Goal: Entertainment & Leisure: Browse casually

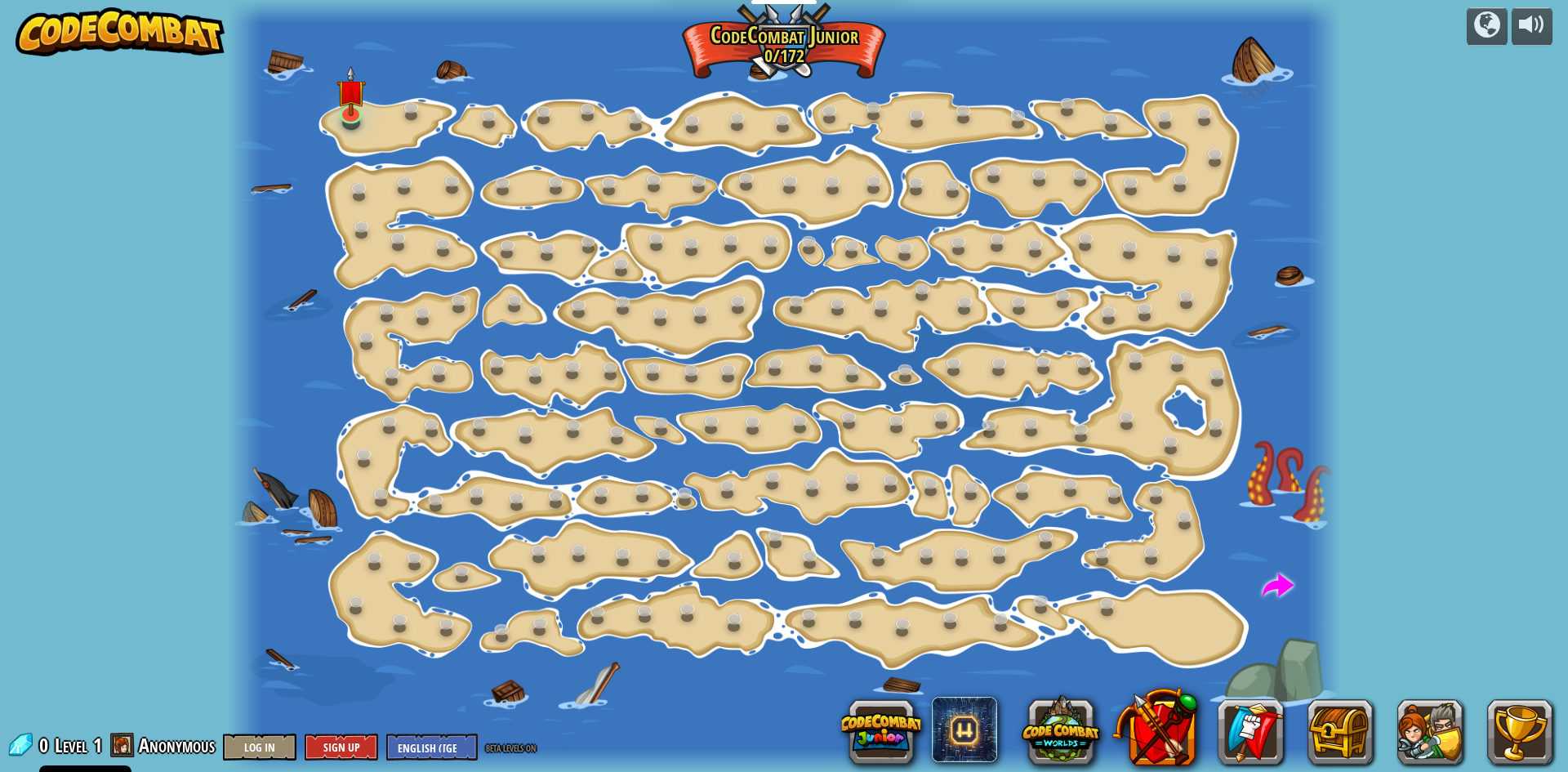
drag, startPoint x: 354, startPoint y: 98, endPoint x: 406, endPoint y: 300, distance: 208.6
drag, startPoint x: 406, startPoint y: 300, endPoint x: 310, endPoint y: 203, distance: 136.5
drag, startPoint x: 310, startPoint y: 203, endPoint x: 303, endPoint y: 84, distance: 119.2
drag, startPoint x: 303, startPoint y: 84, endPoint x: 280, endPoint y: 113, distance: 37.0
click at [265, 110] on div at bounding box center [784, 386] width 1113 height 772
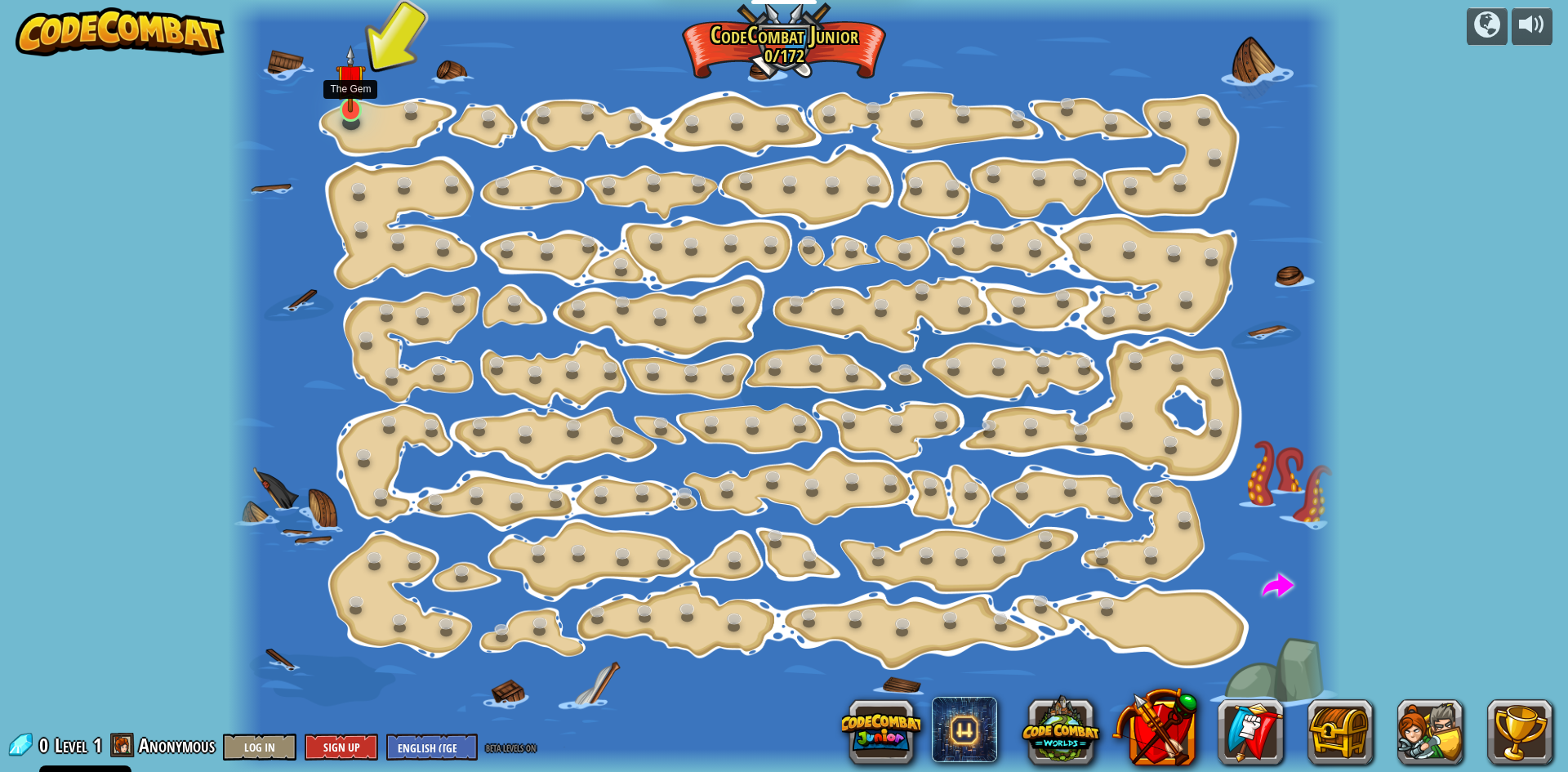
click at [348, 94] on img at bounding box center [350, 79] width 30 height 68
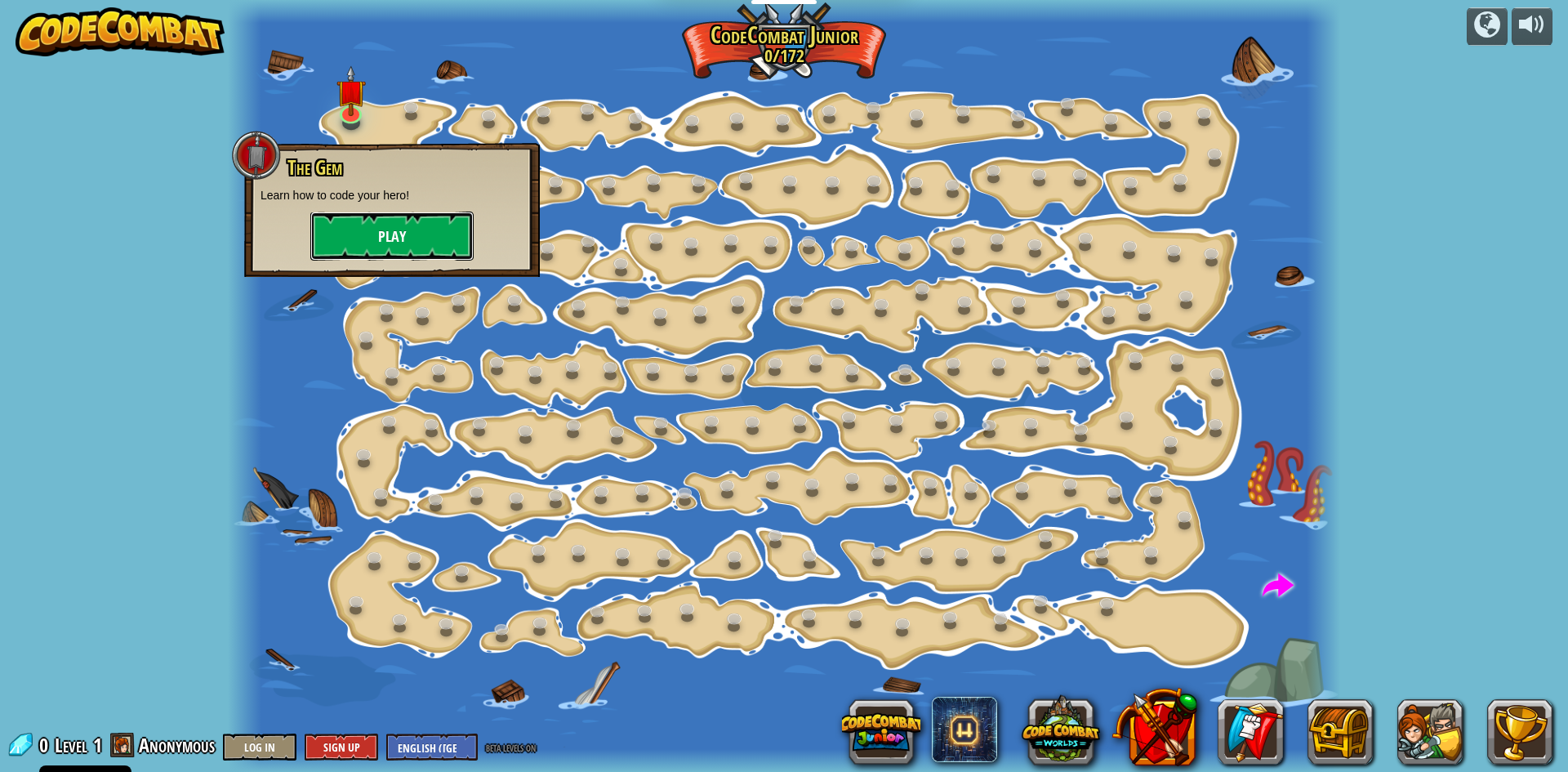
click at [351, 237] on button "Play" at bounding box center [392, 236] width 163 height 49
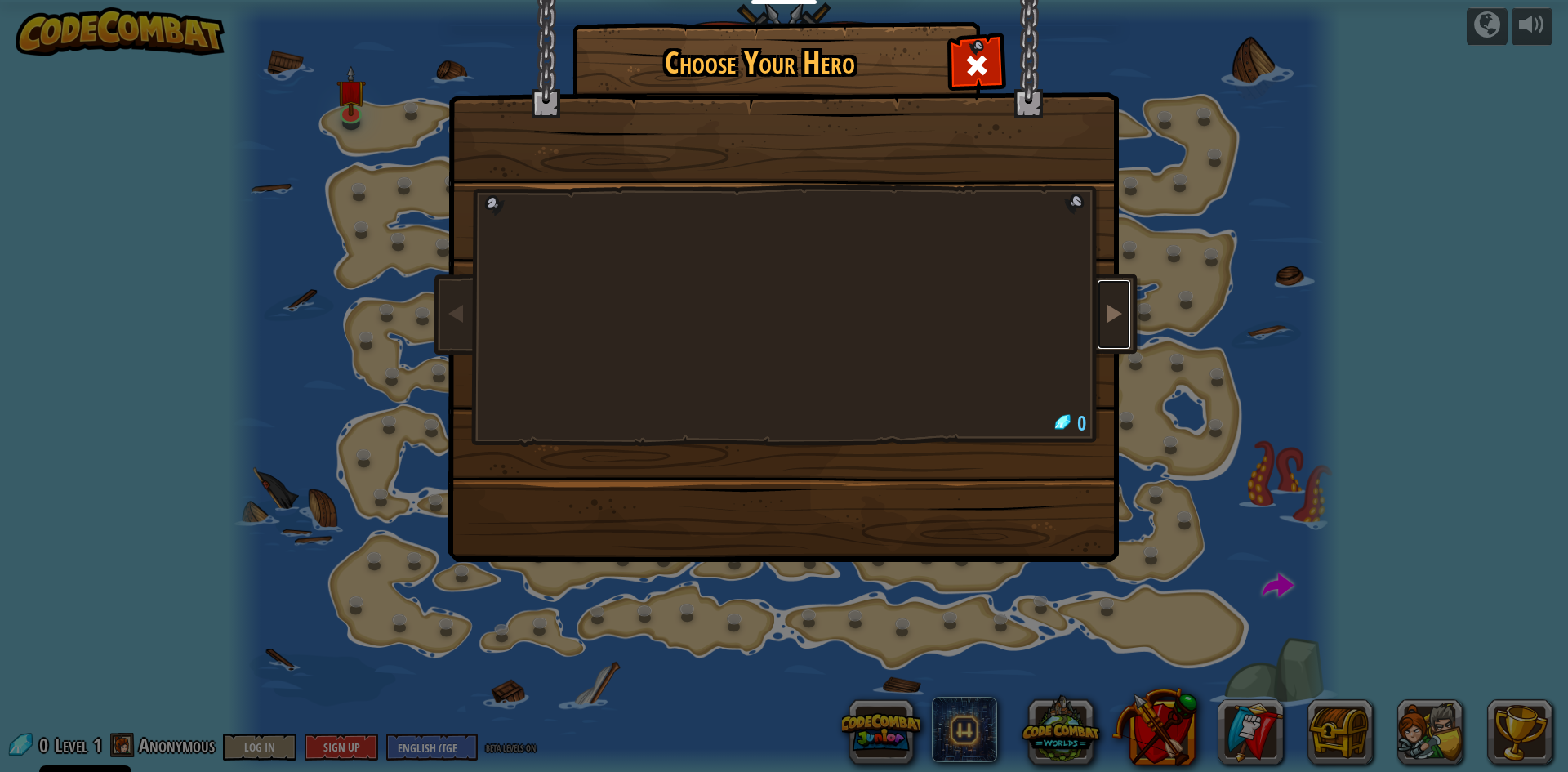
click at [1115, 321] on span at bounding box center [1114, 313] width 20 height 20
click at [980, 60] on span at bounding box center [977, 65] width 26 height 27
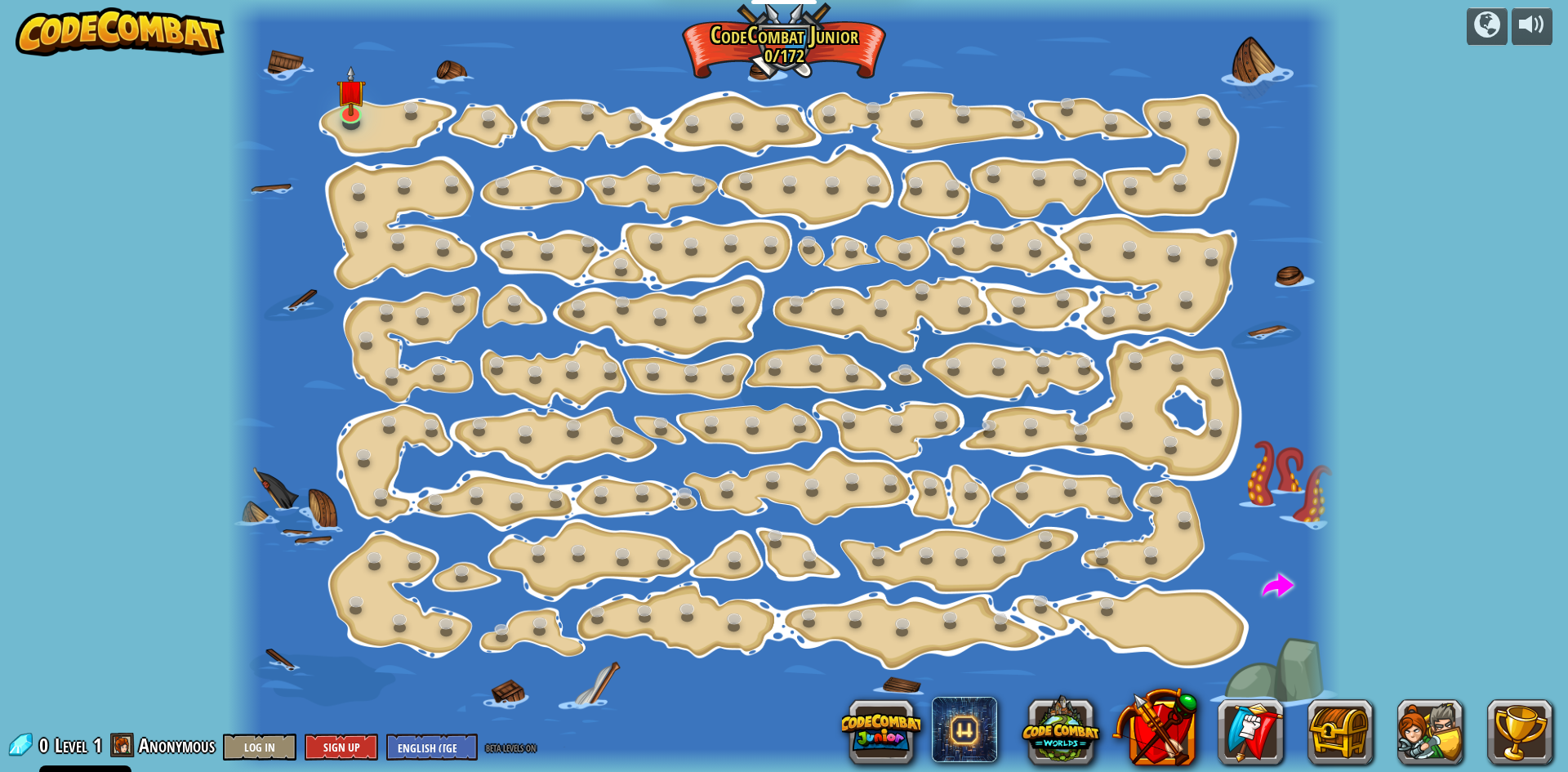
click at [830, 634] on div at bounding box center [784, 386] width 1113 height 772
click at [849, 612] on link at bounding box center [857, 616] width 32 height 32
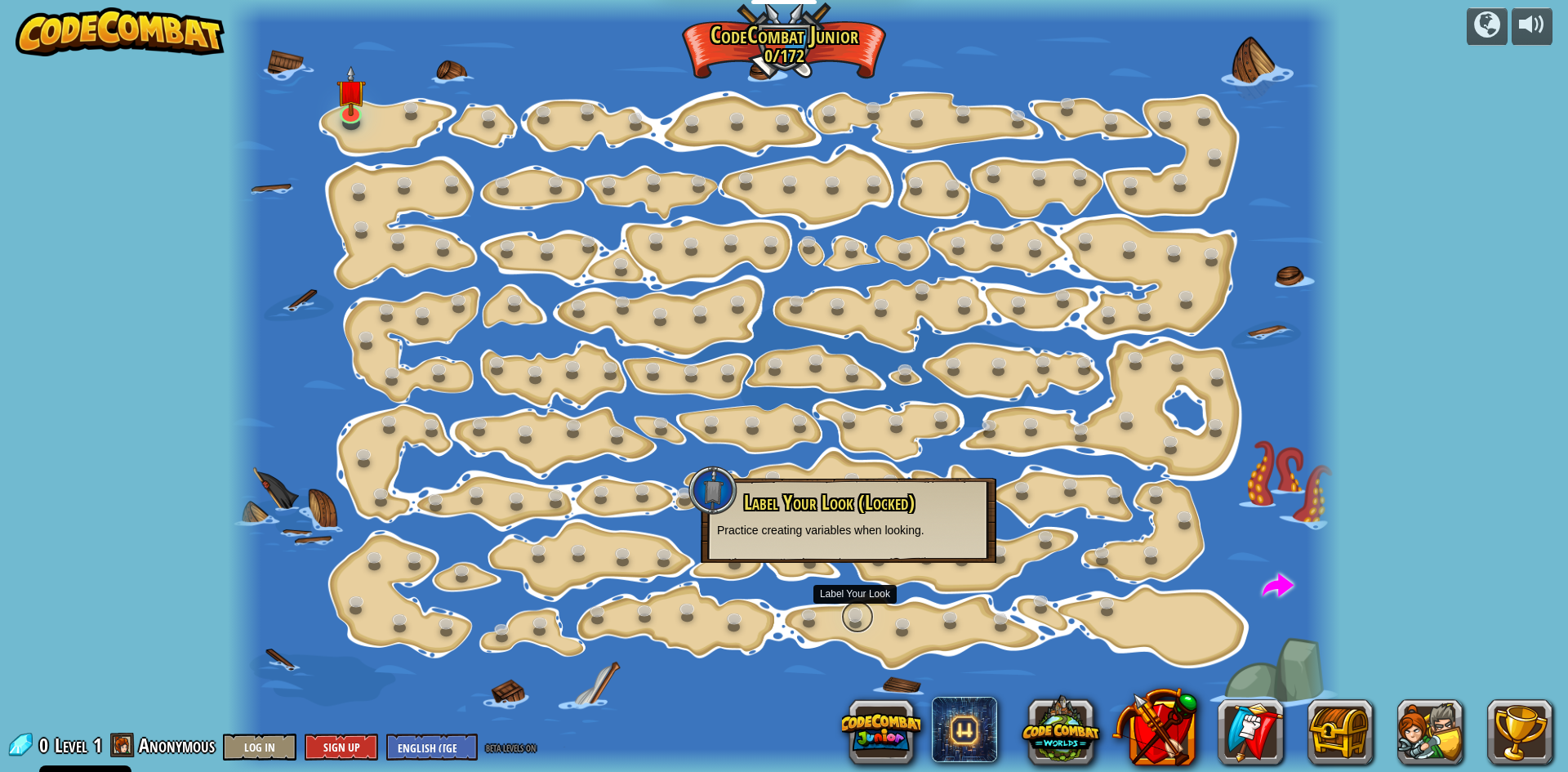
click at [851, 611] on link at bounding box center [857, 616] width 32 height 32
click at [341, 103] on img at bounding box center [350, 79] width 30 height 68
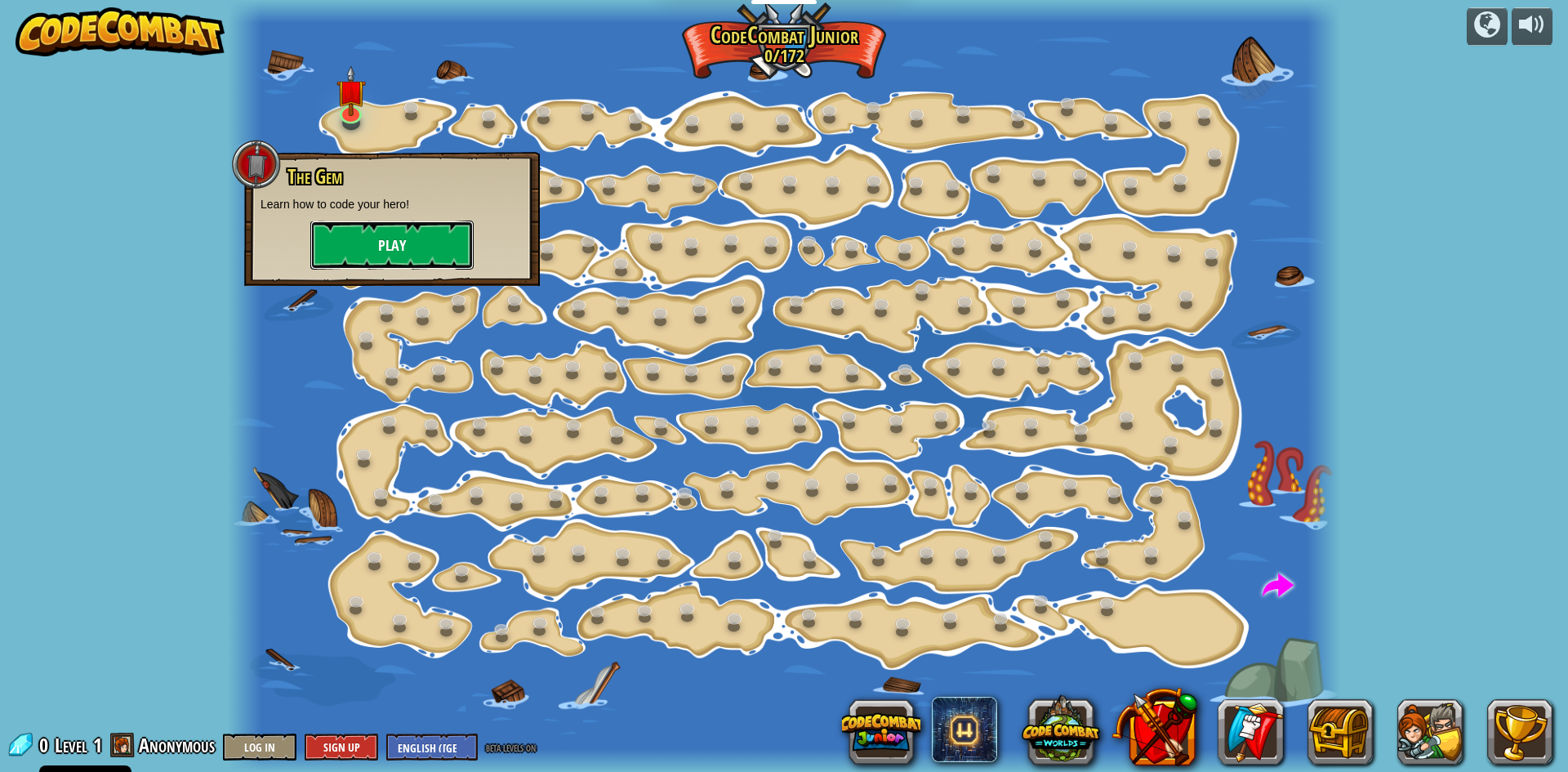
click at [387, 256] on button "Play" at bounding box center [392, 244] width 163 height 49
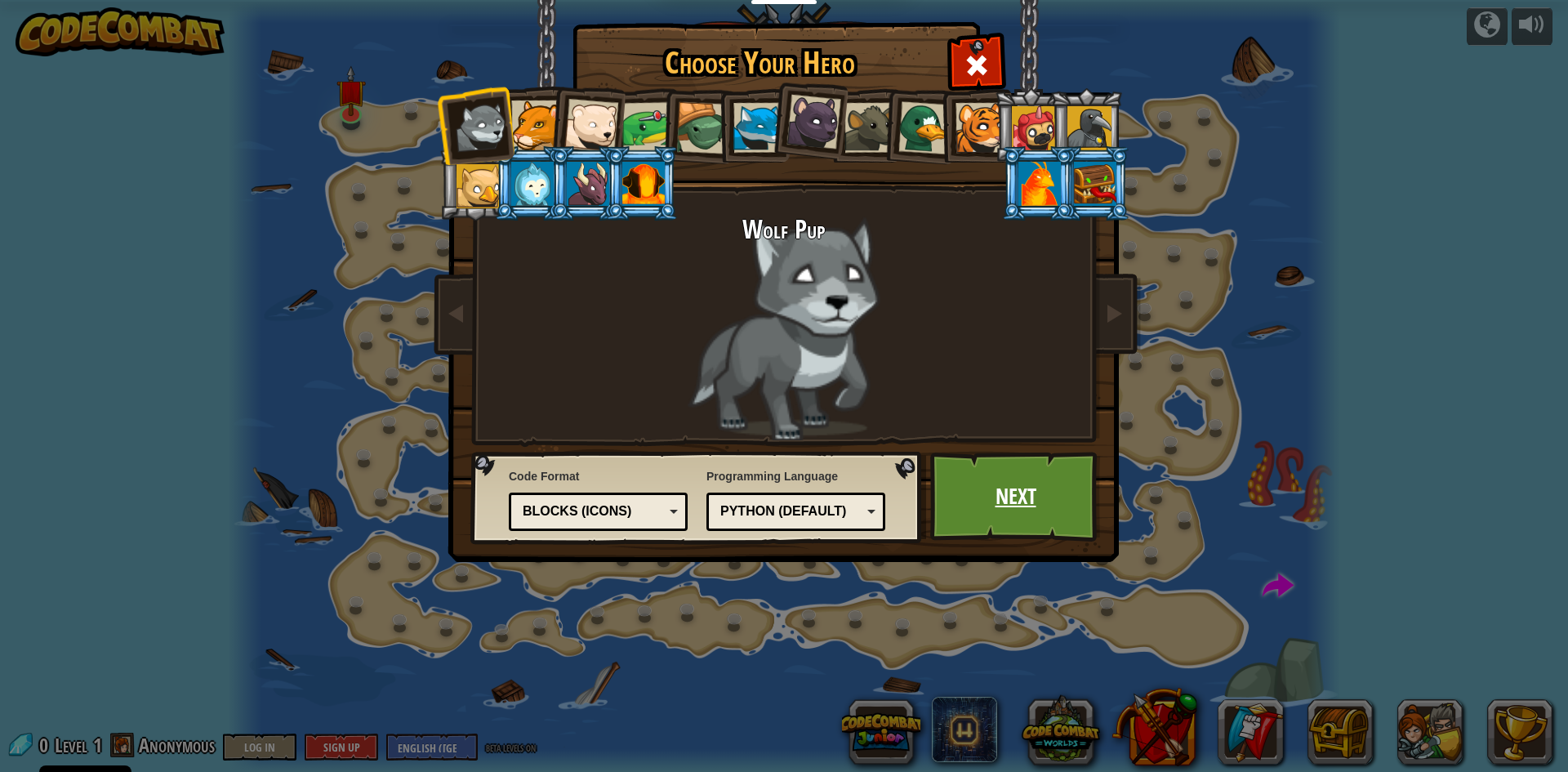
click at [981, 485] on link "Next" at bounding box center [1016, 497] width 171 height 90
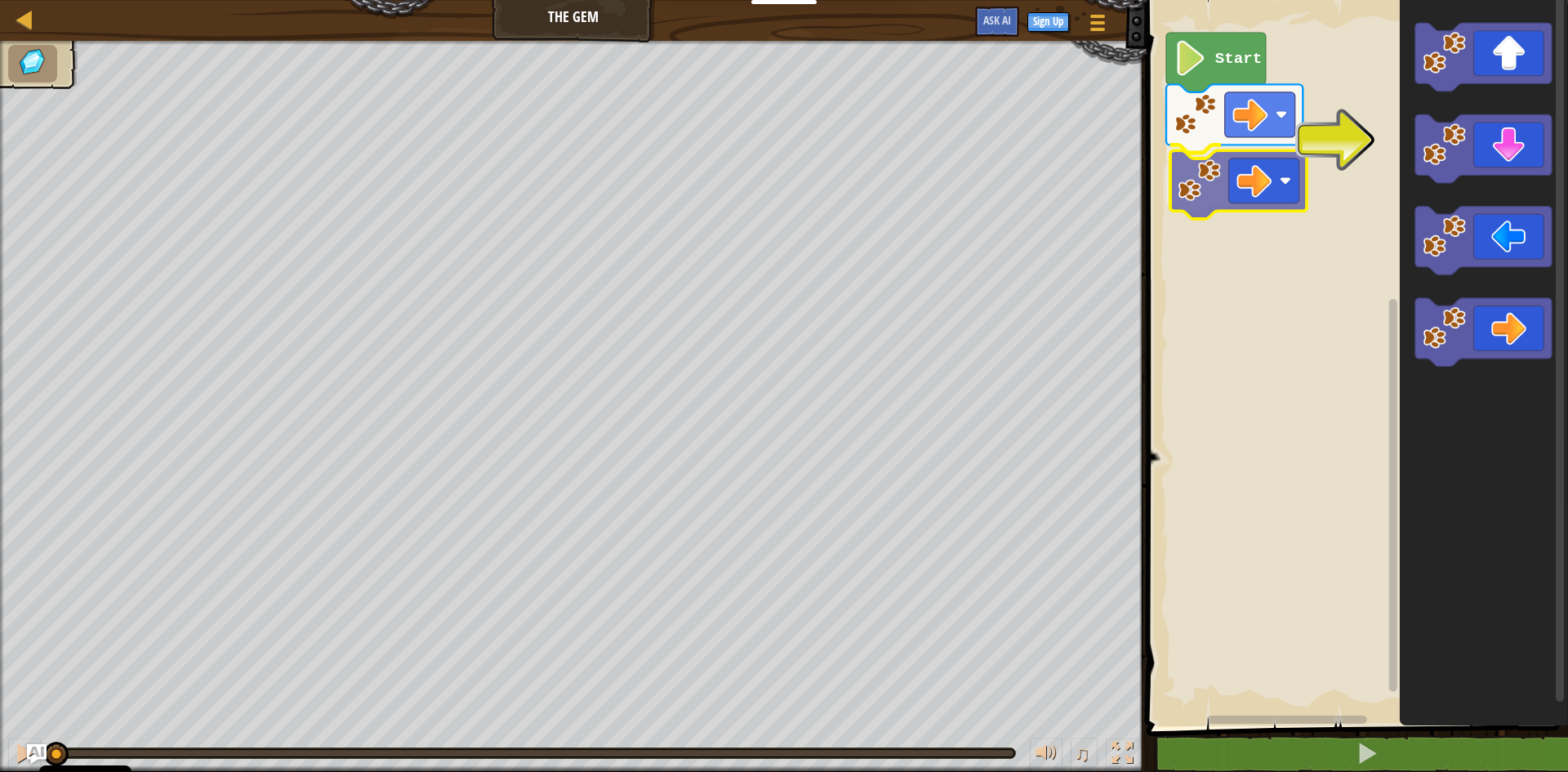
click at [1190, 177] on div "Start" at bounding box center [1354, 359] width 426 height 735
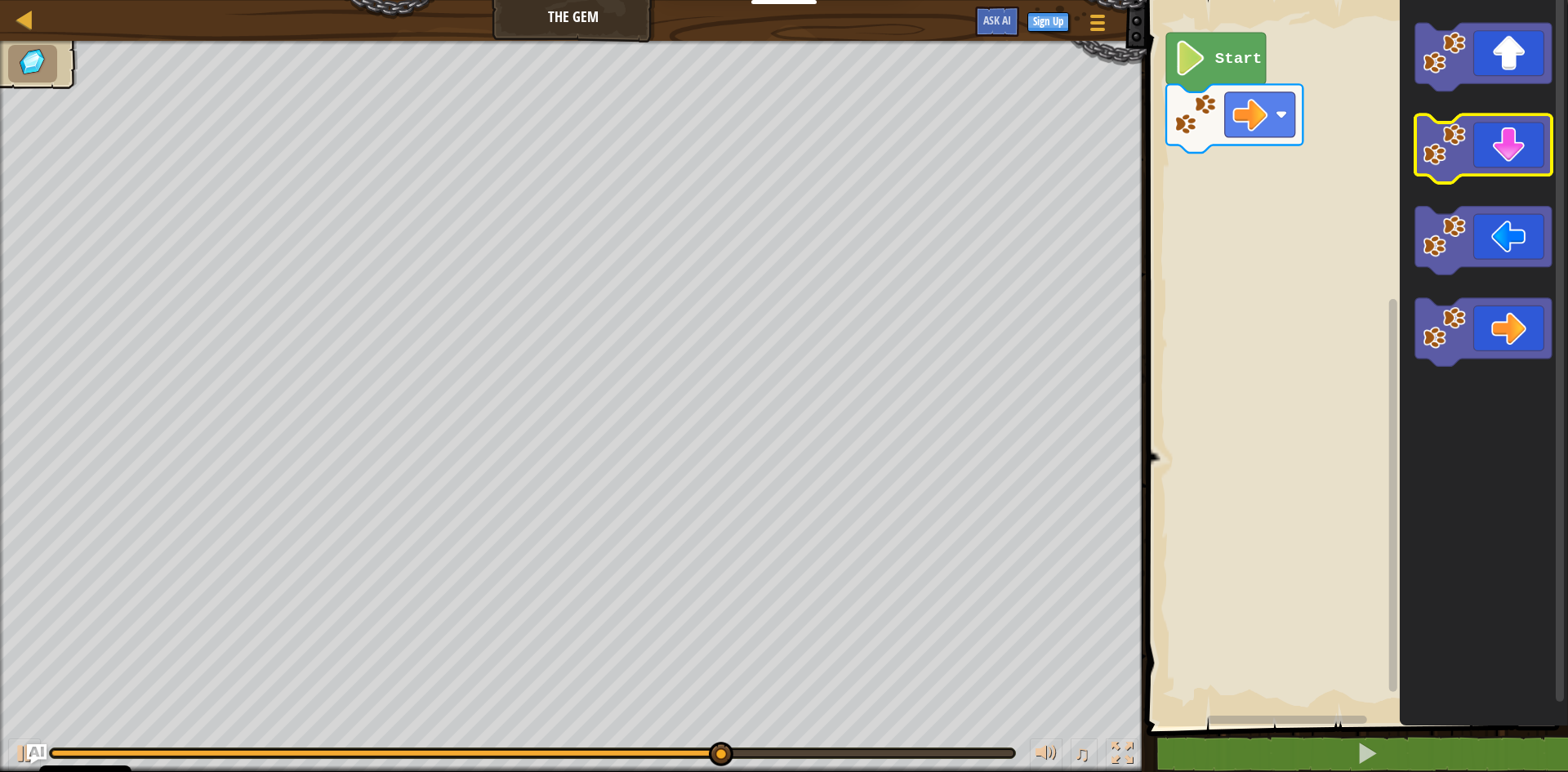
click at [1542, 144] on icon "Blockly Workspace" at bounding box center [1484, 149] width 137 height 69
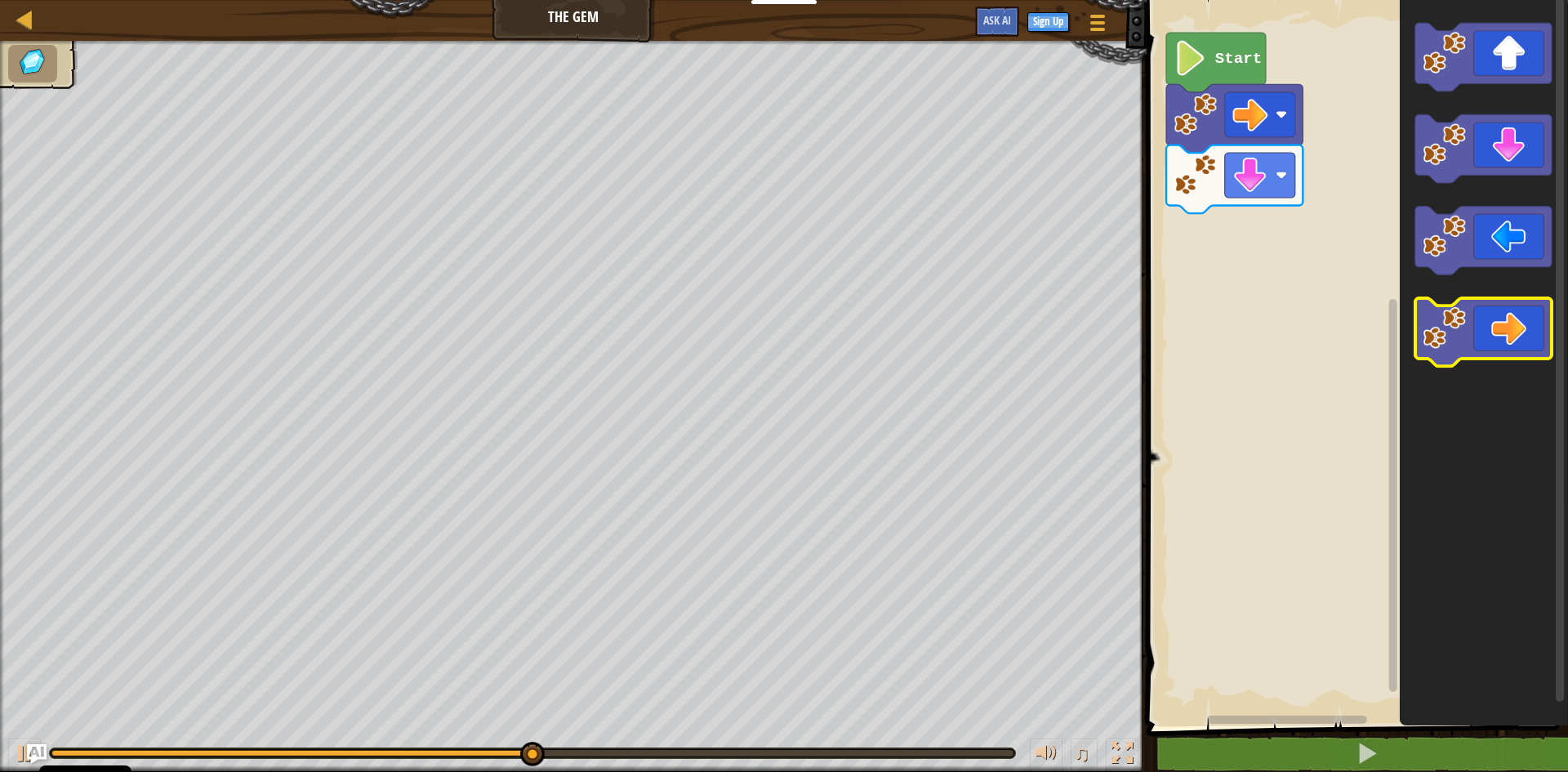
click at [1467, 335] on icon "Blockly Workspace" at bounding box center [1484, 332] width 137 height 69
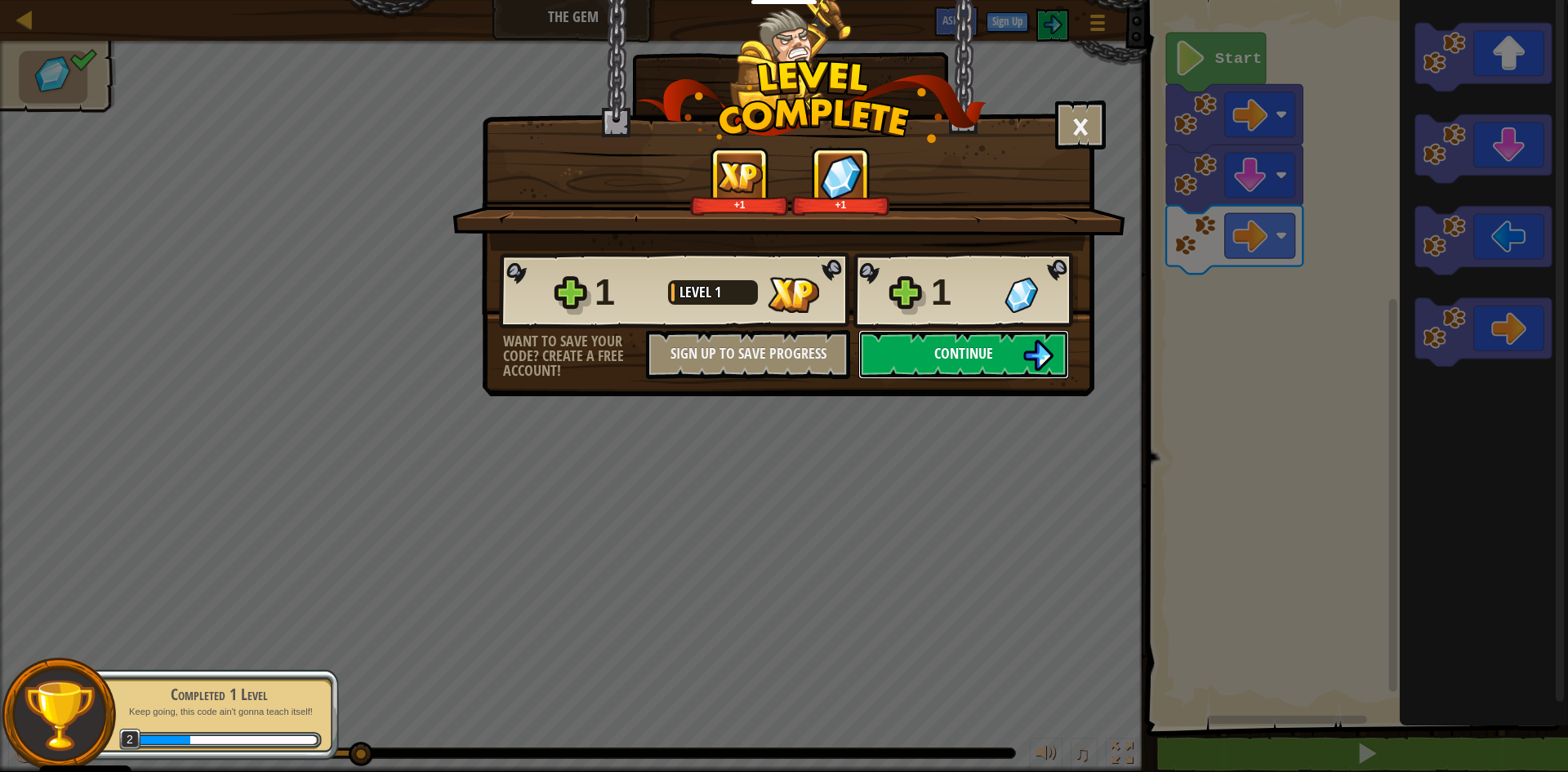
click at [1024, 365] on img at bounding box center [1037, 355] width 31 height 31
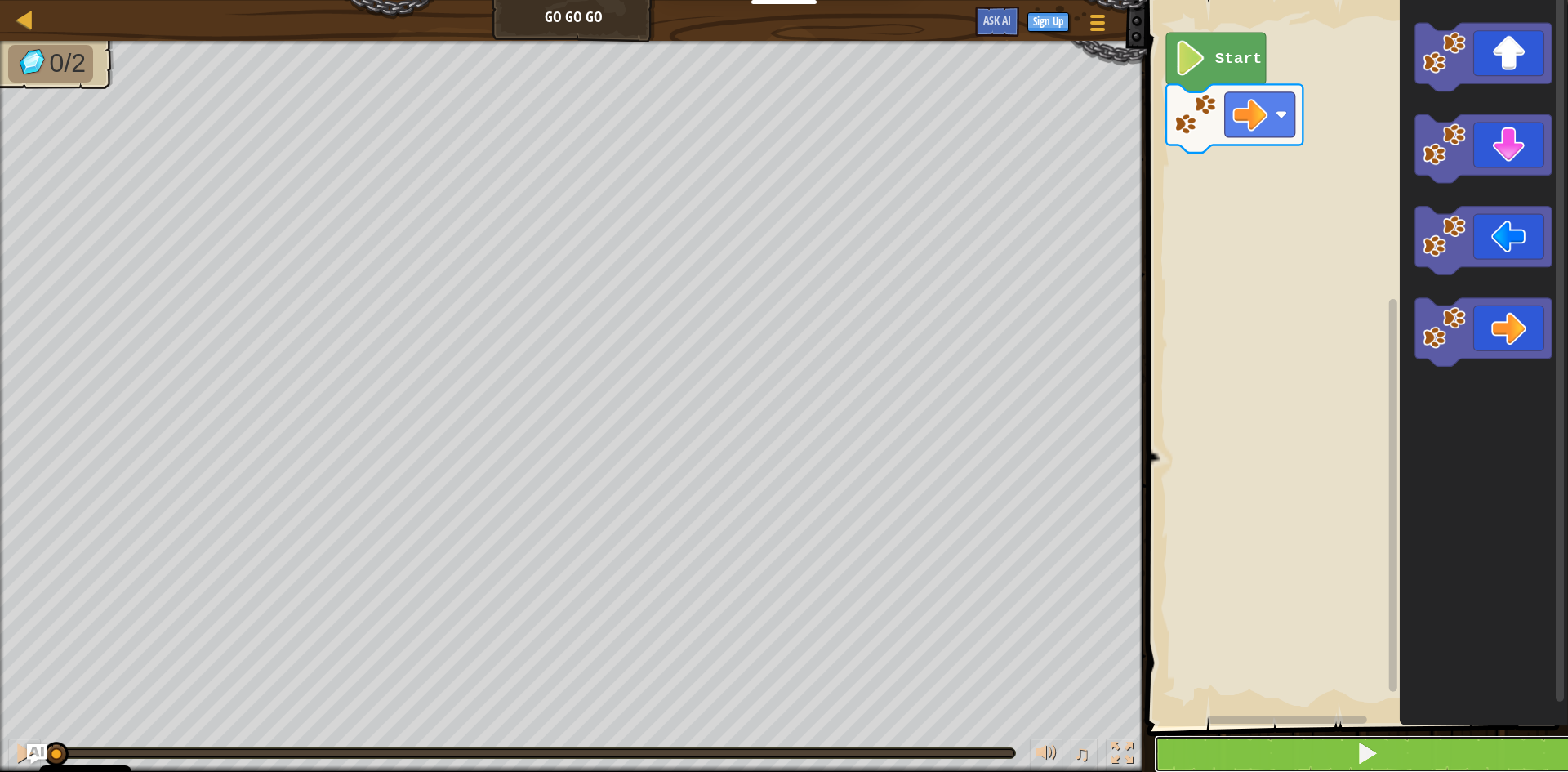
click at [1229, 753] on button at bounding box center [1367, 754] width 426 height 37
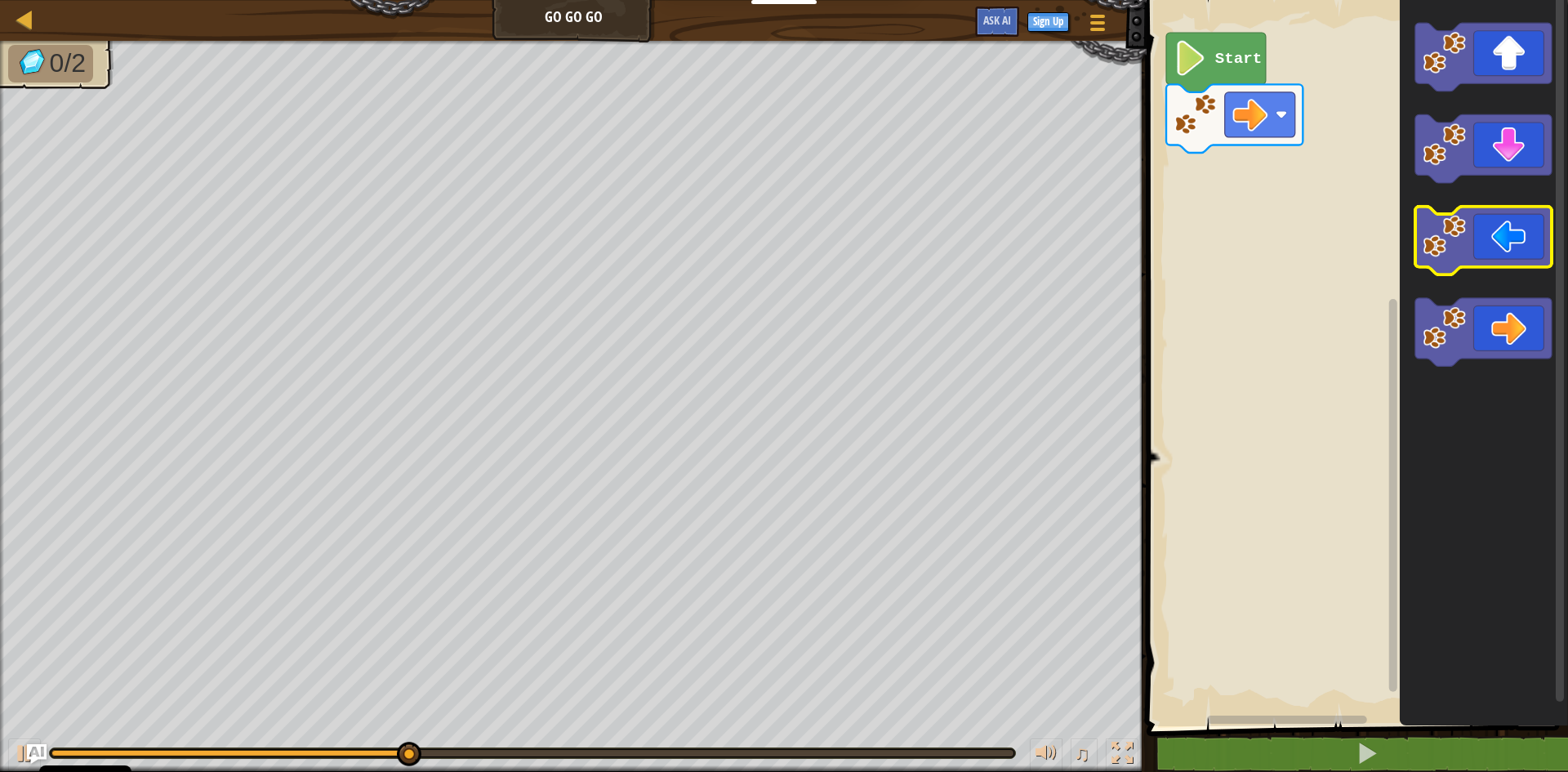
click at [1448, 226] on image "Blockly Workspace" at bounding box center [1445, 236] width 43 height 43
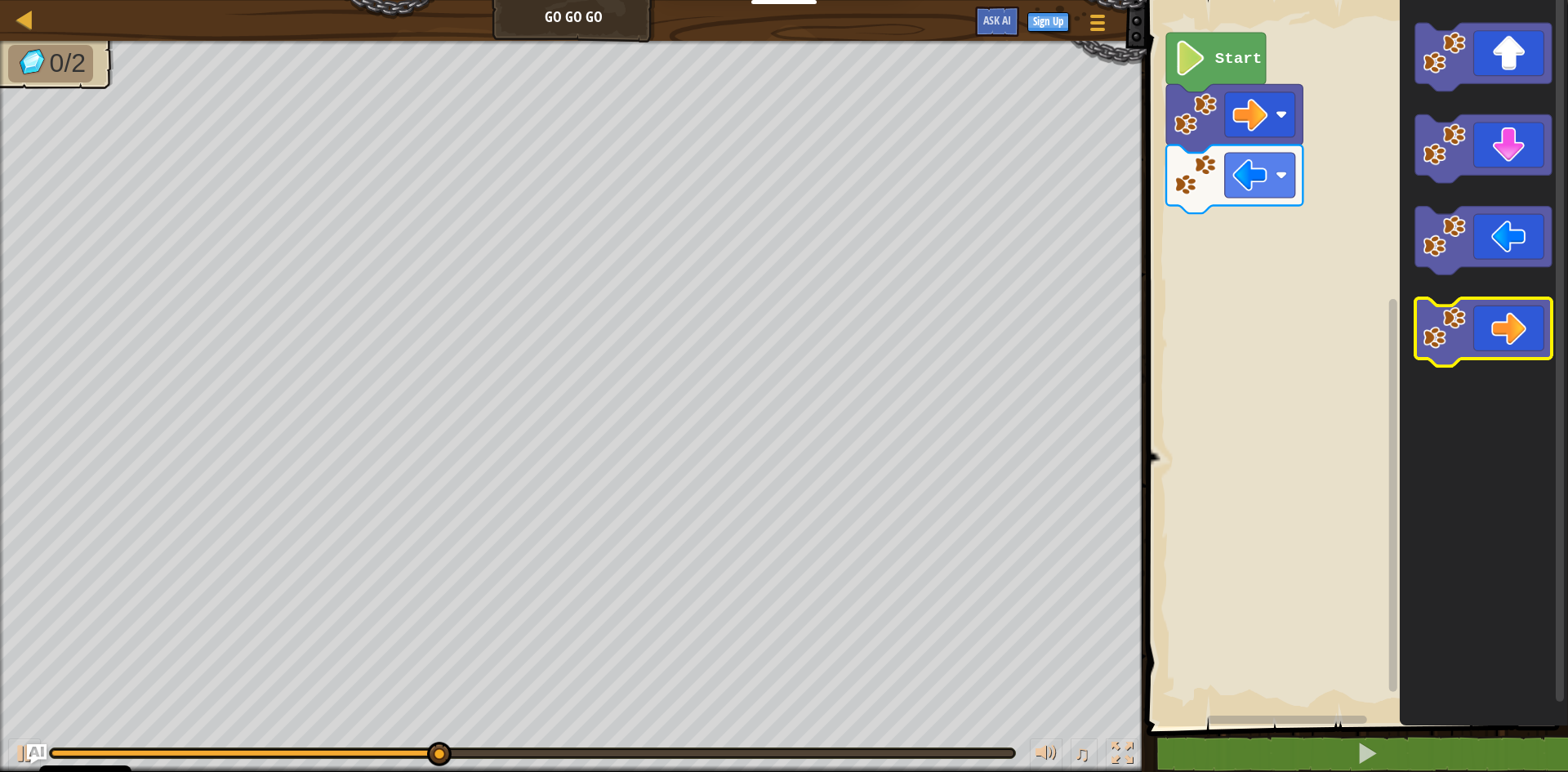
click at [1459, 318] on image "Blockly Workspace" at bounding box center [1445, 328] width 43 height 43
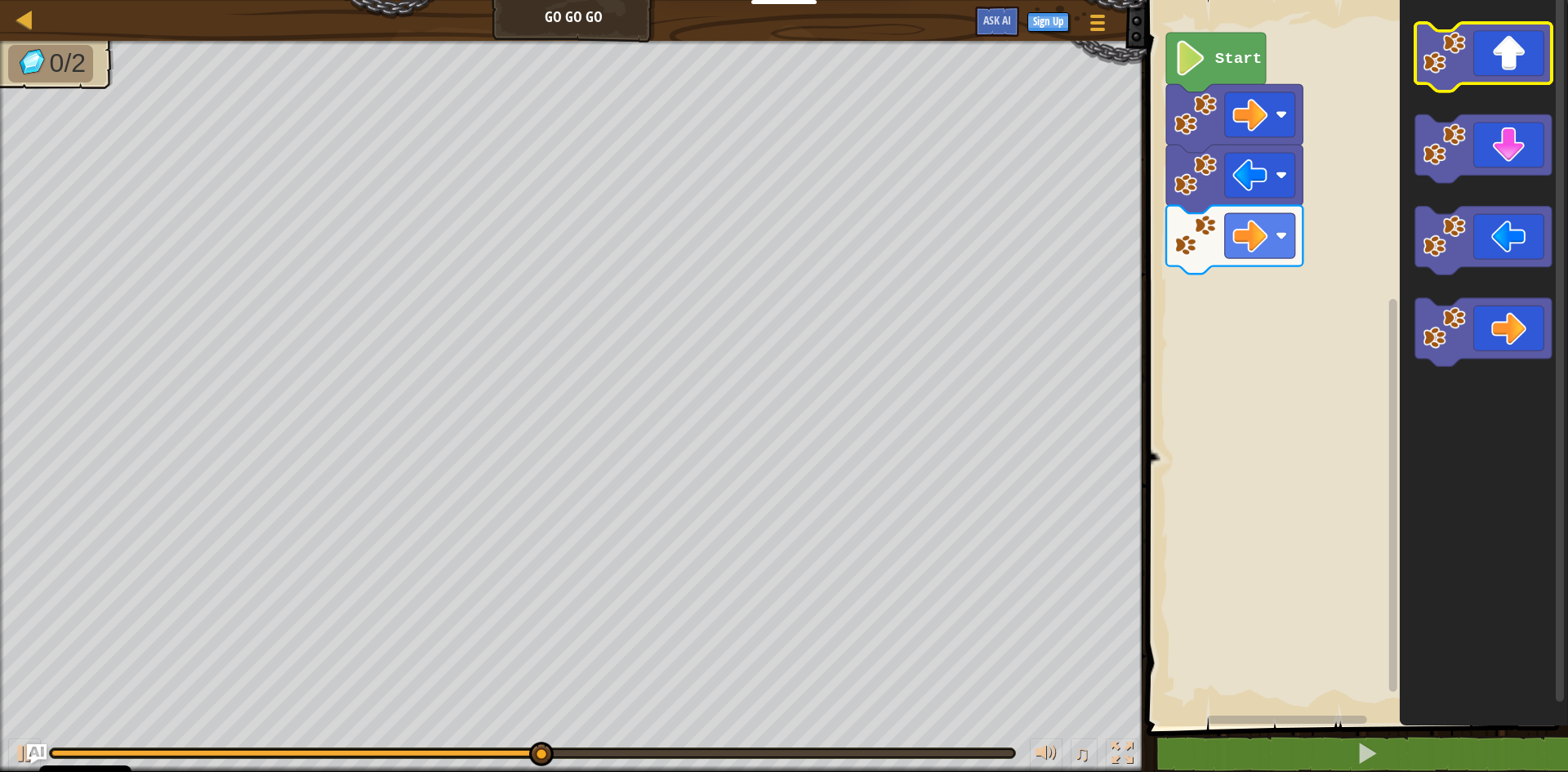
click at [1513, 75] on icon "Blockly Workspace" at bounding box center [1484, 57] width 137 height 69
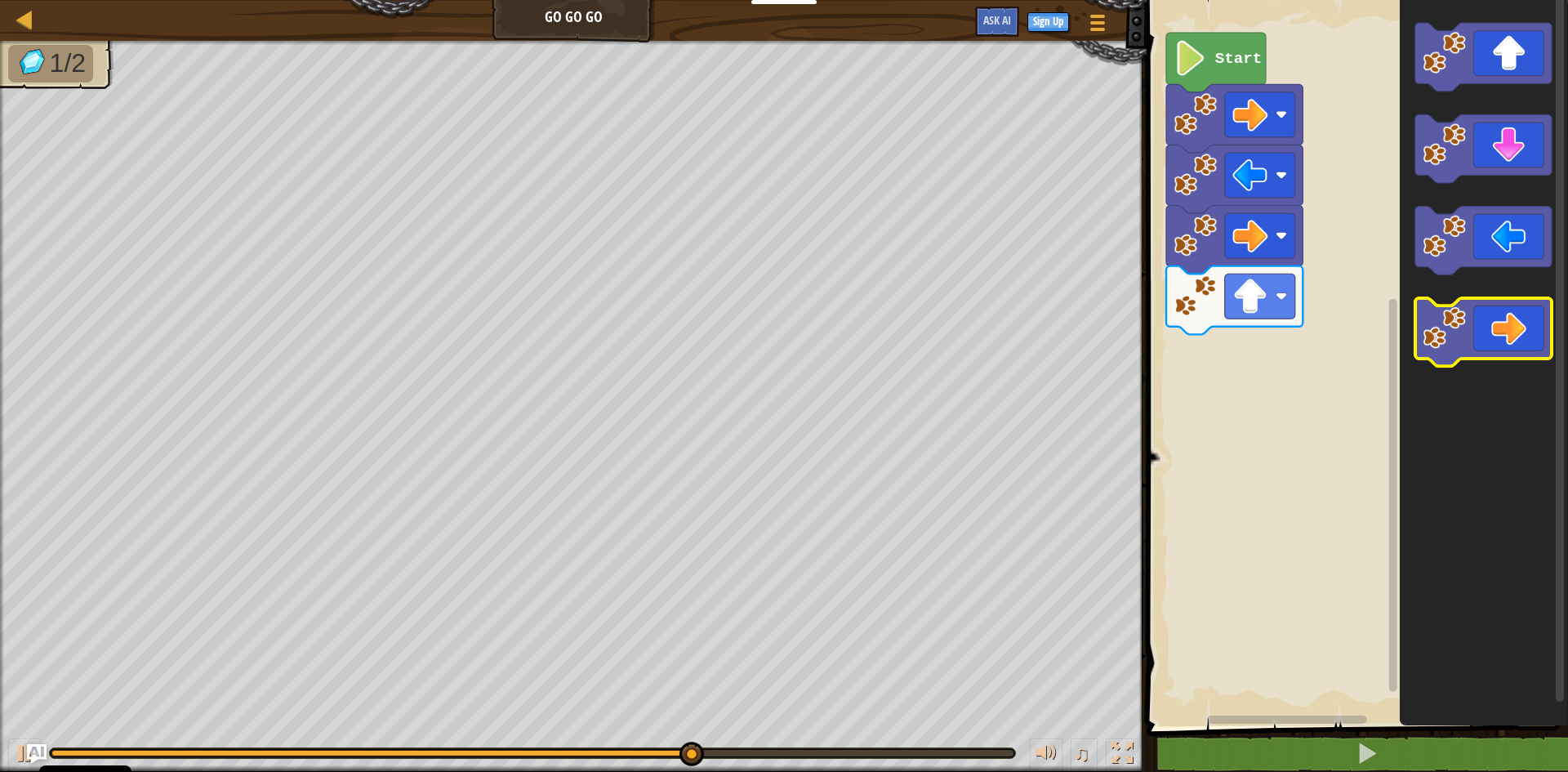
click at [1505, 322] on icon "Blockly Workspace" at bounding box center [1484, 332] width 137 height 69
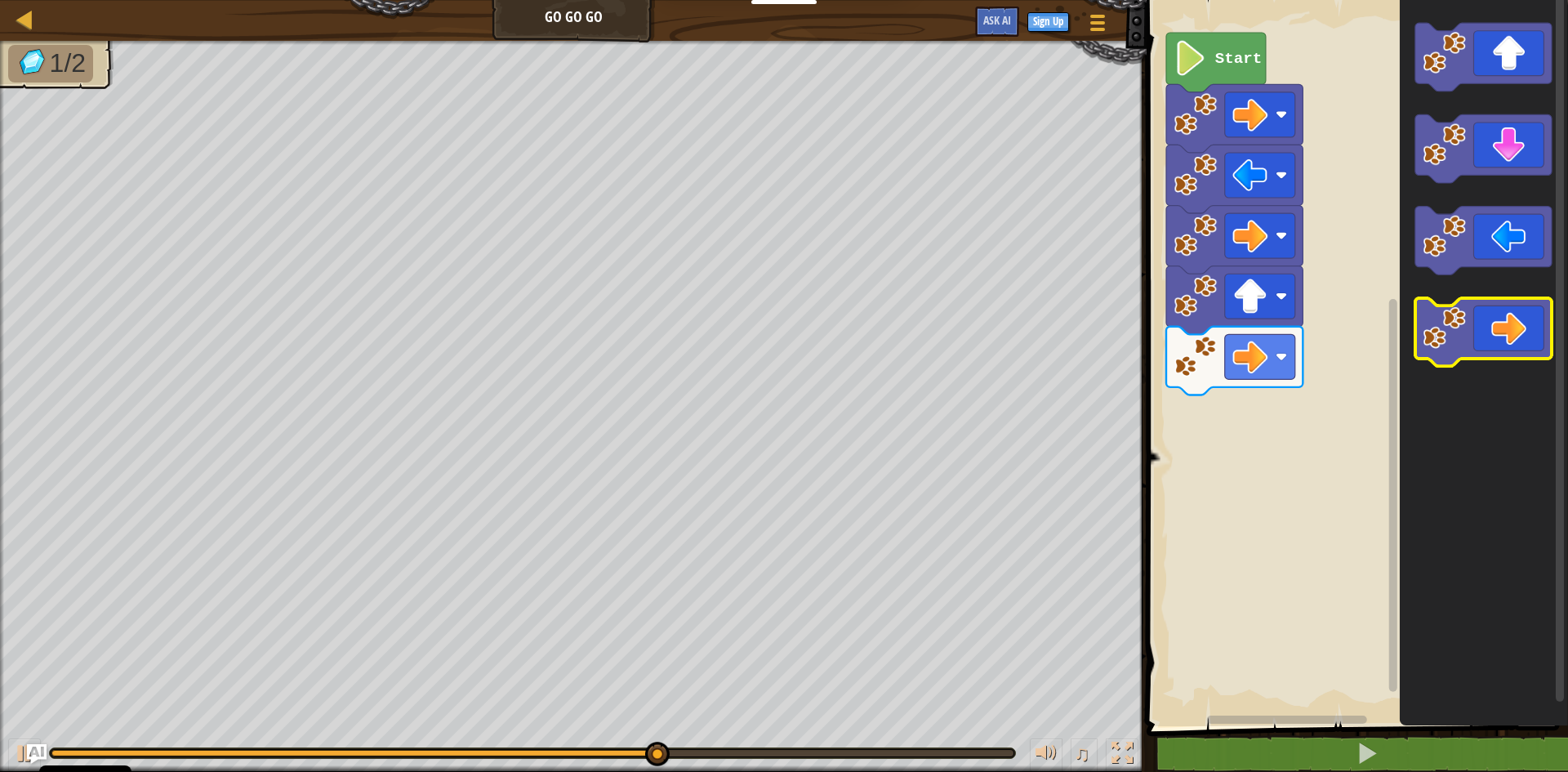
click at [1548, 357] on icon "Blockly Workspace" at bounding box center [1484, 332] width 137 height 69
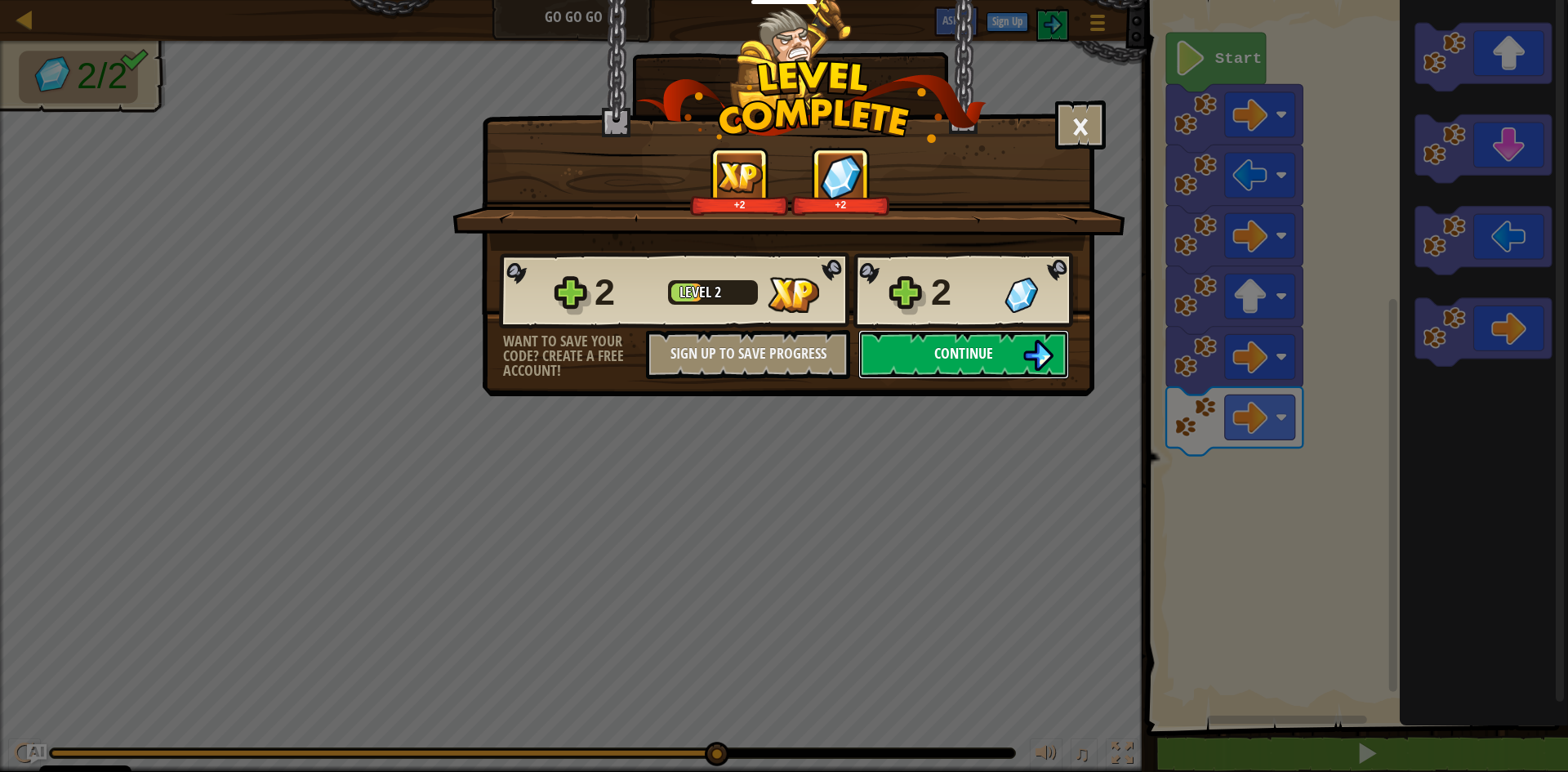
click at [1035, 337] on button "Continue" at bounding box center [964, 355] width 211 height 49
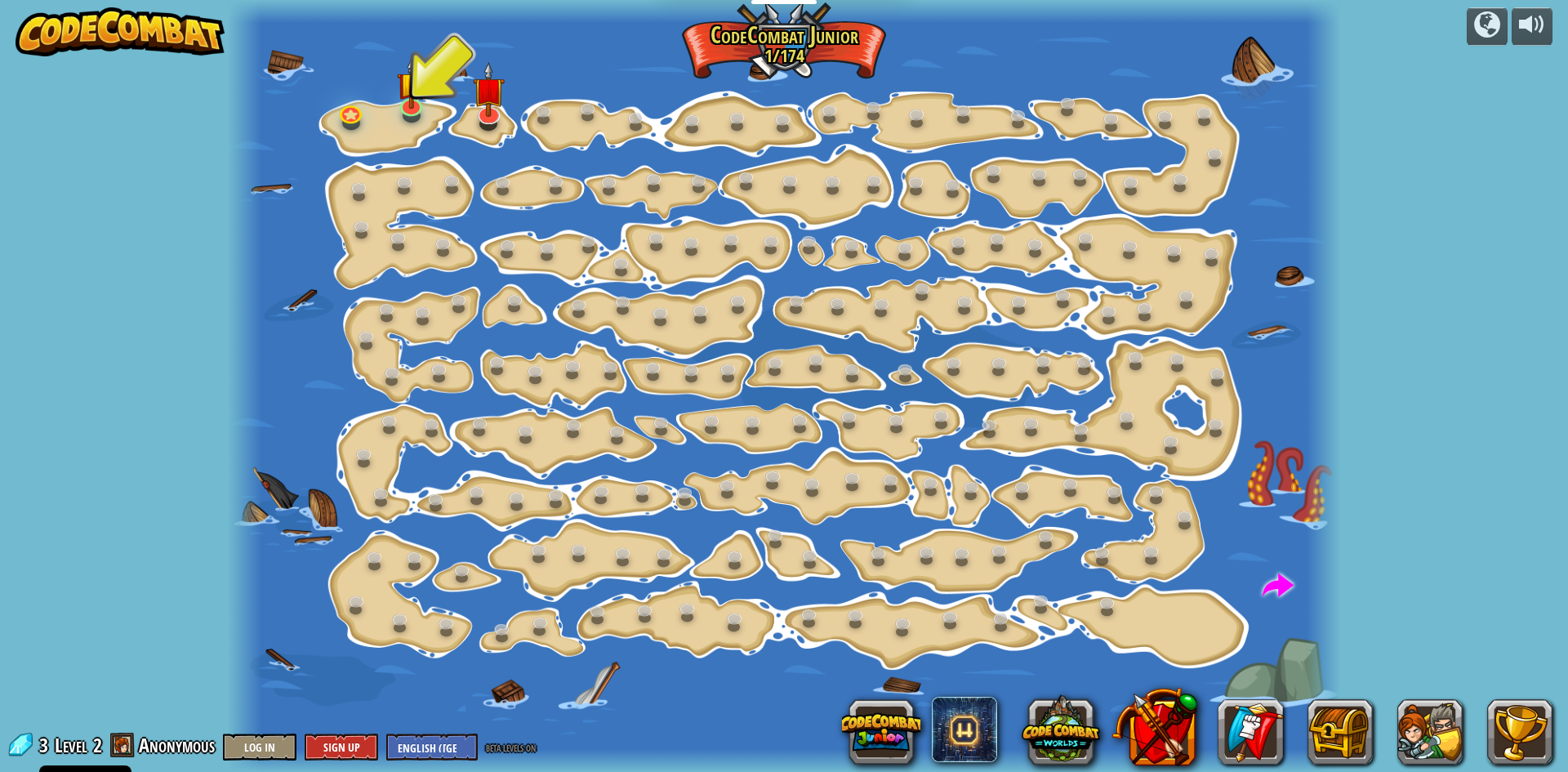
drag, startPoint x: 425, startPoint y: 118, endPoint x: 396, endPoint y: 123, distance: 29.4
click at [425, 119] on div at bounding box center [784, 386] width 1113 height 772
click at [358, 125] on div at bounding box center [351, 123] width 18 height 14
click at [410, 107] on link at bounding box center [411, 102] width 32 height 32
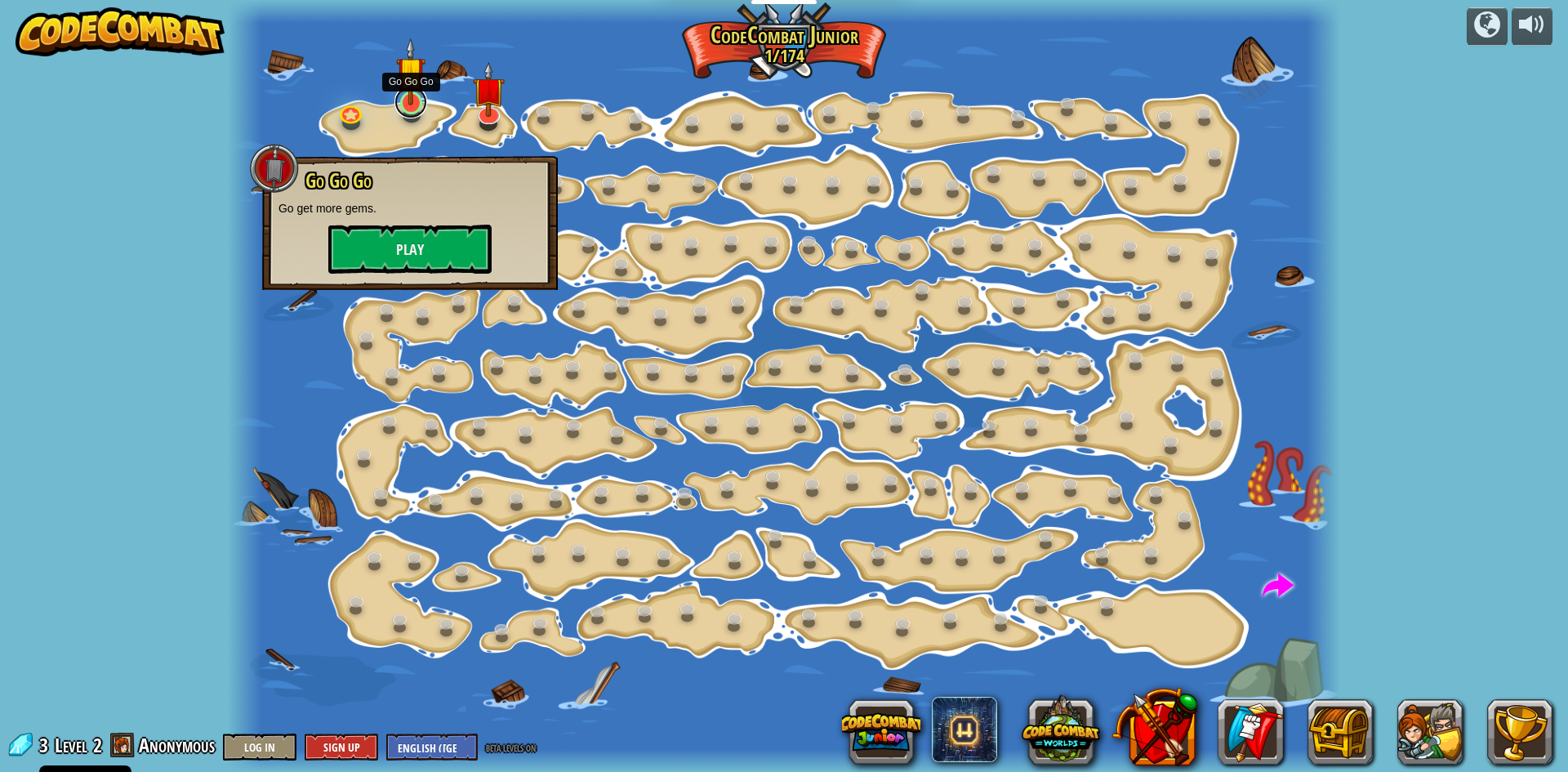
click at [409, 107] on link at bounding box center [411, 102] width 32 height 32
click at [415, 227] on button "Play" at bounding box center [409, 248] width 163 height 49
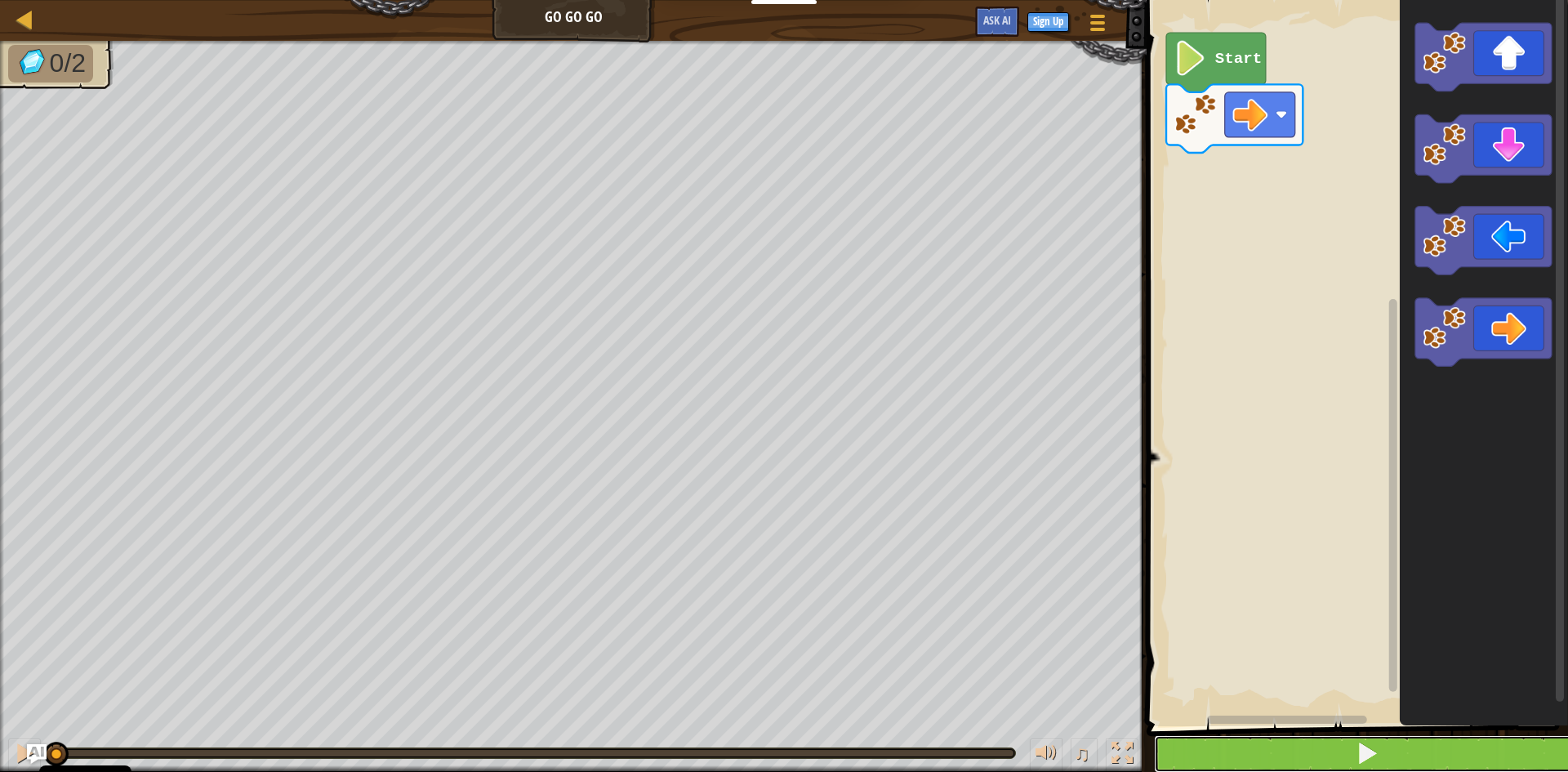
click at [1166, 746] on button at bounding box center [1367, 754] width 426 height 37
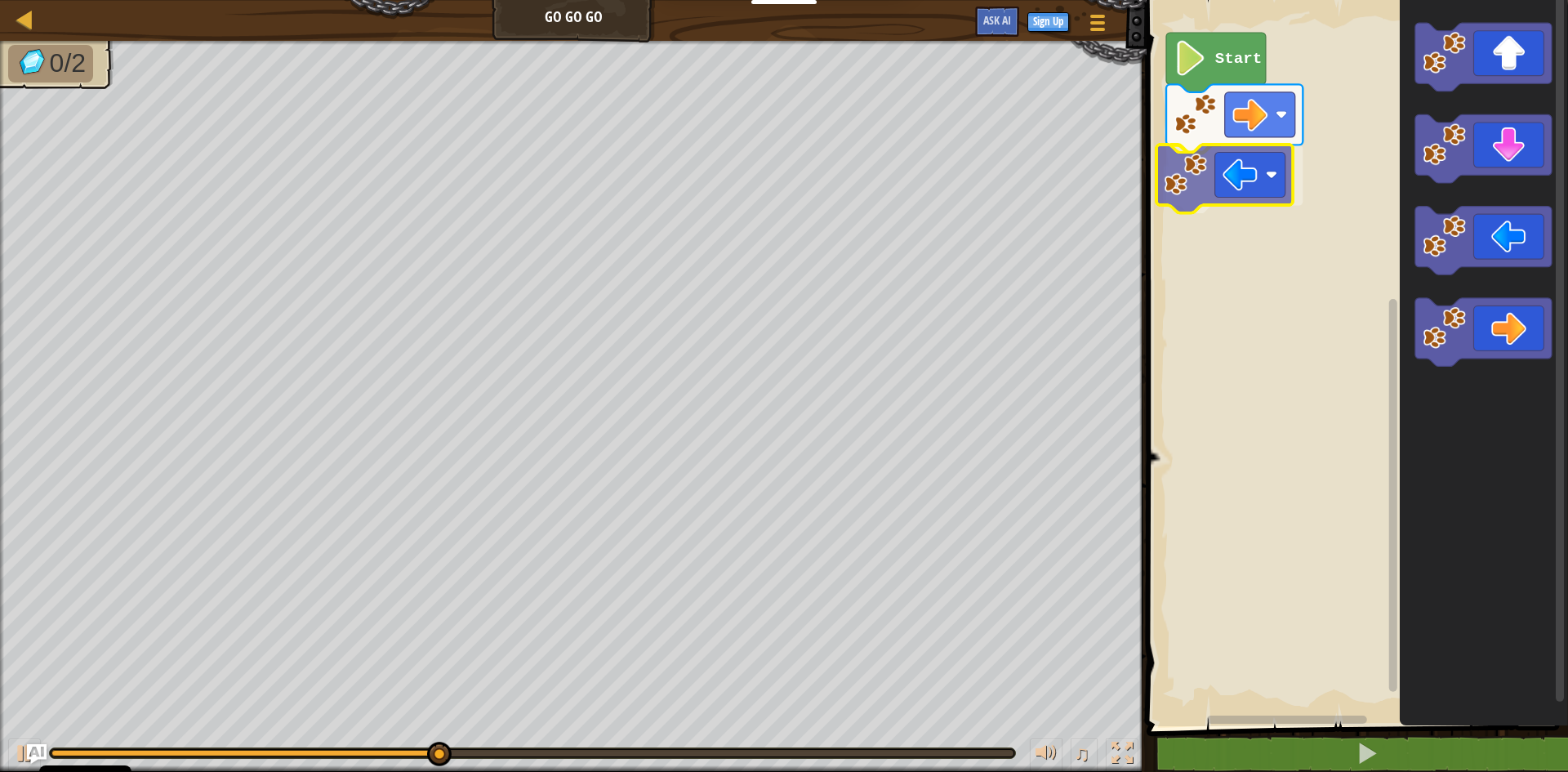
click at [1210, 199] on div "Start" at bounding box center [1354, 359] width 426 height 735
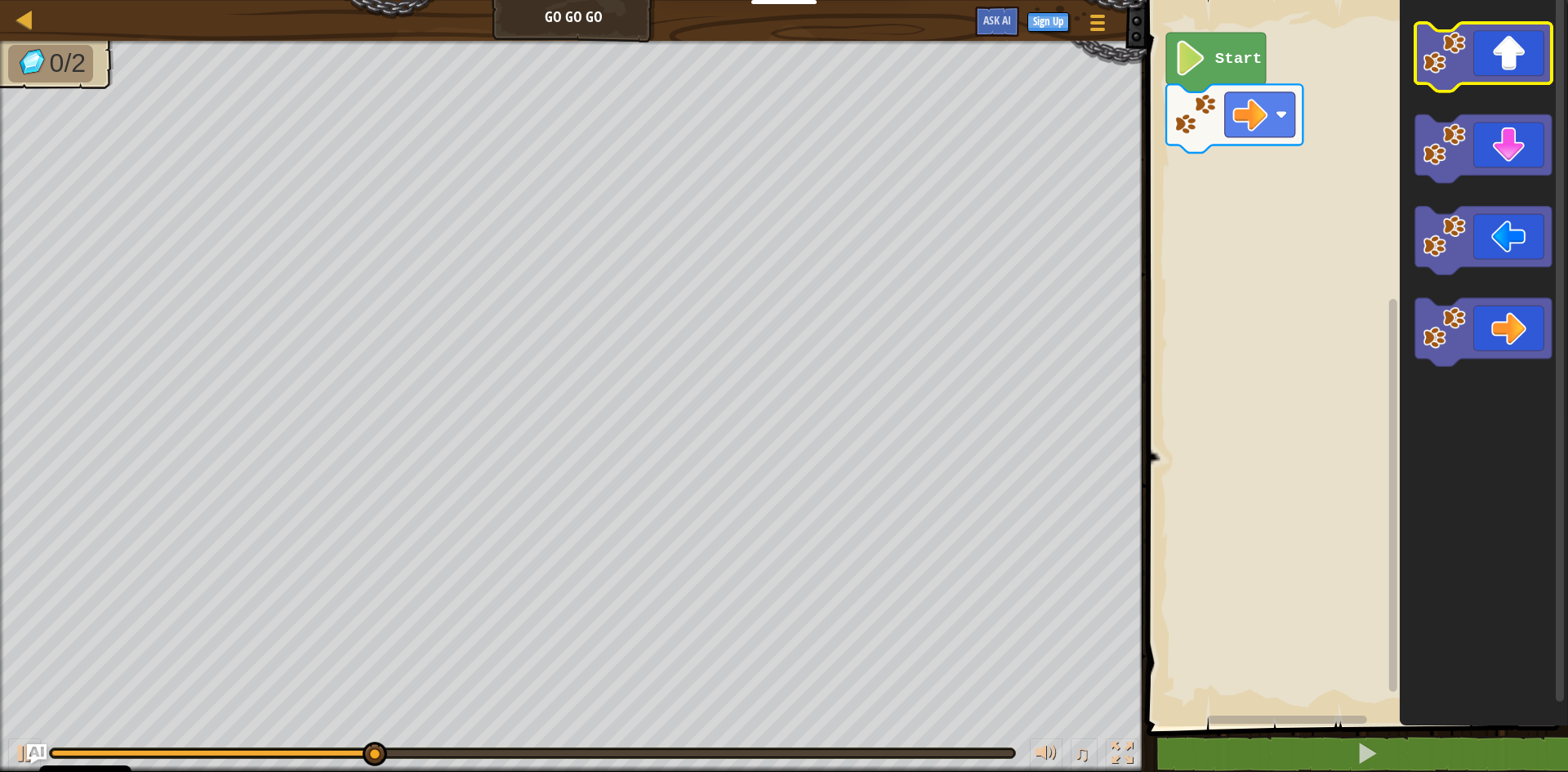
click at [1521, 46] on icon "Blockly Workspace" at bounding box center [1484, 57] width 137 height 69
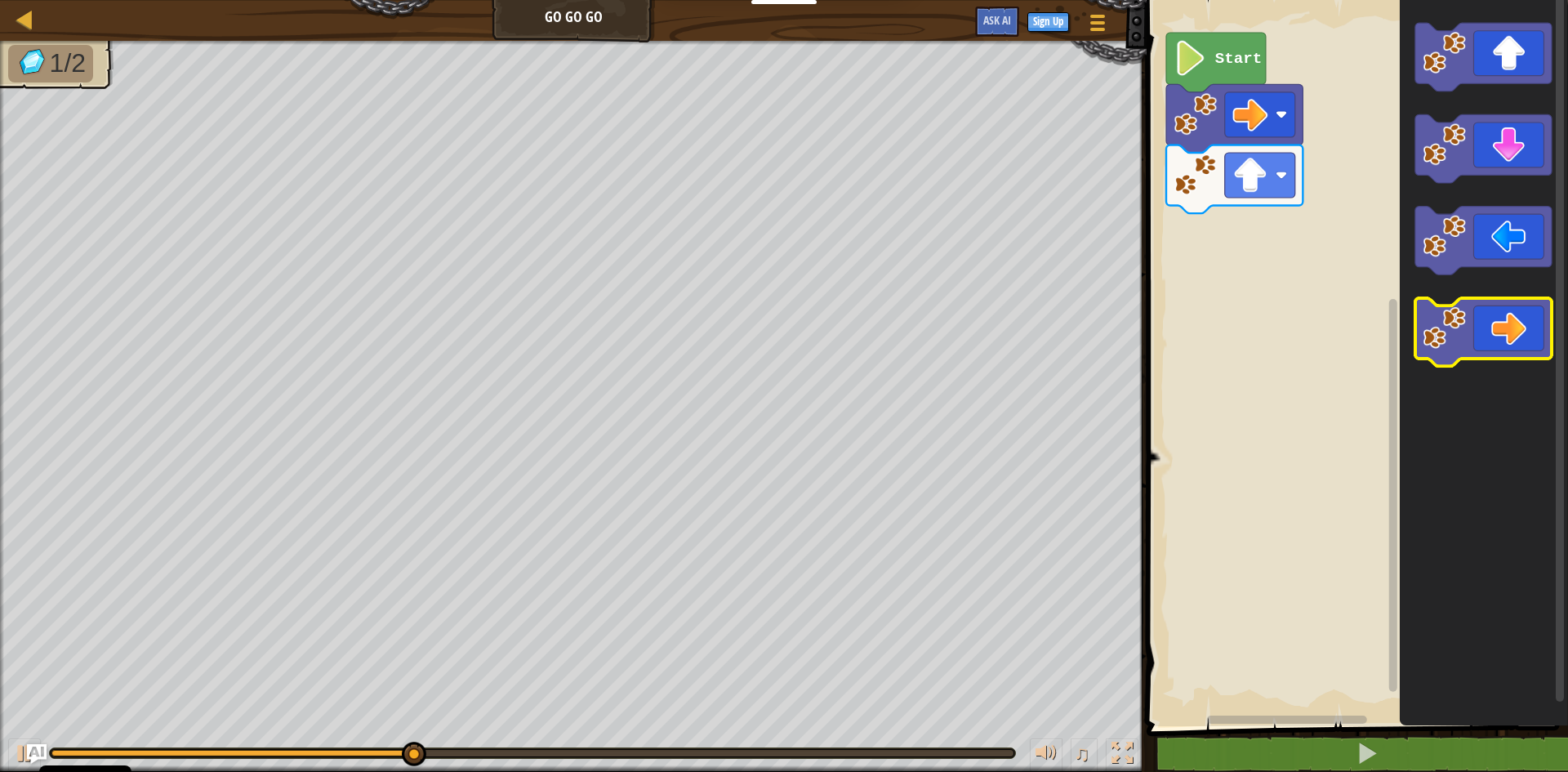
click at [1449, 323] on image "Blockly Workspace" at bounding box center [1445, 328] width 43 height 43
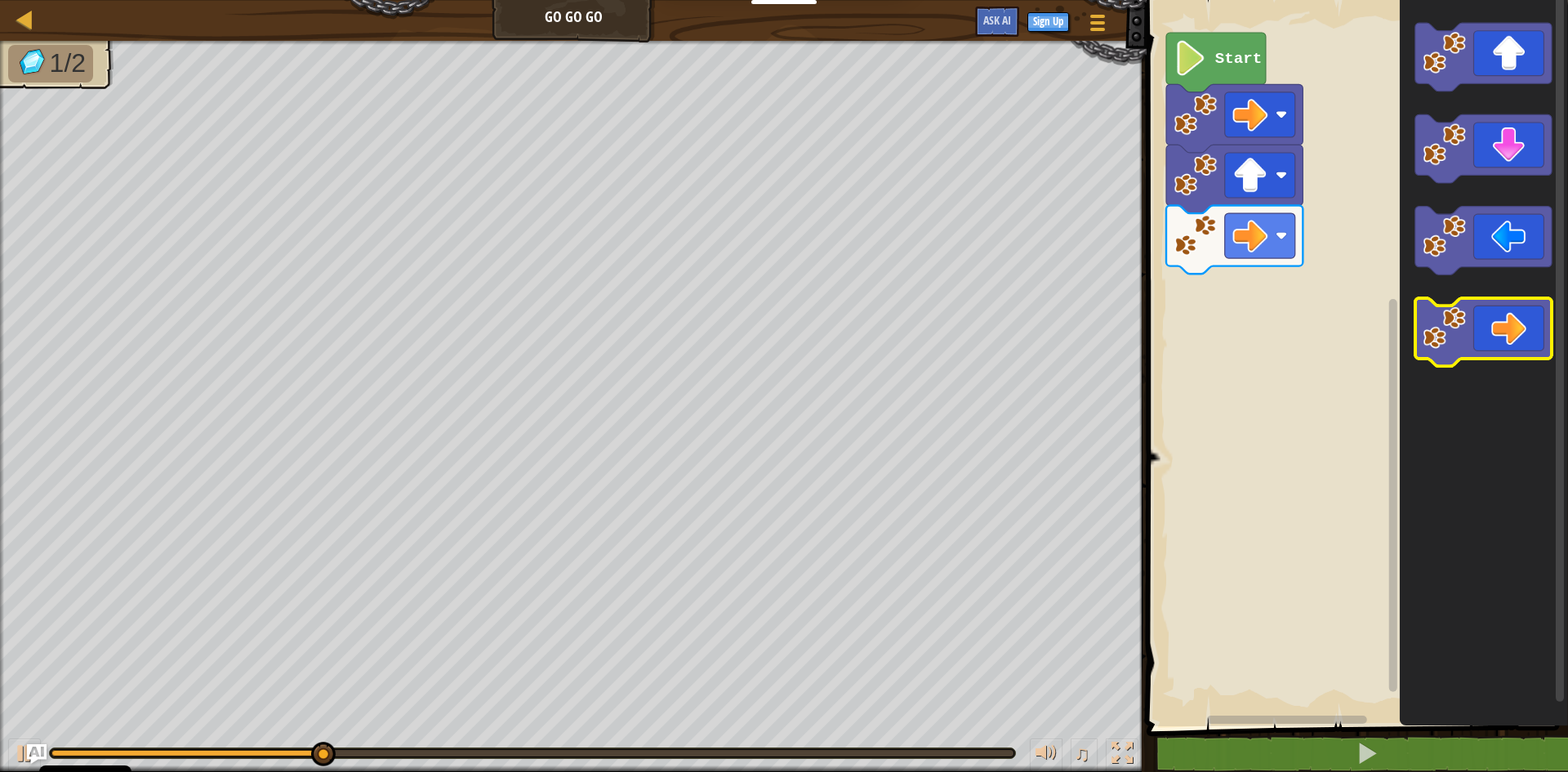
click at [1455, 331] on image "Blockly Workspace" at bounding box center [1445, 328] width 43 height 43
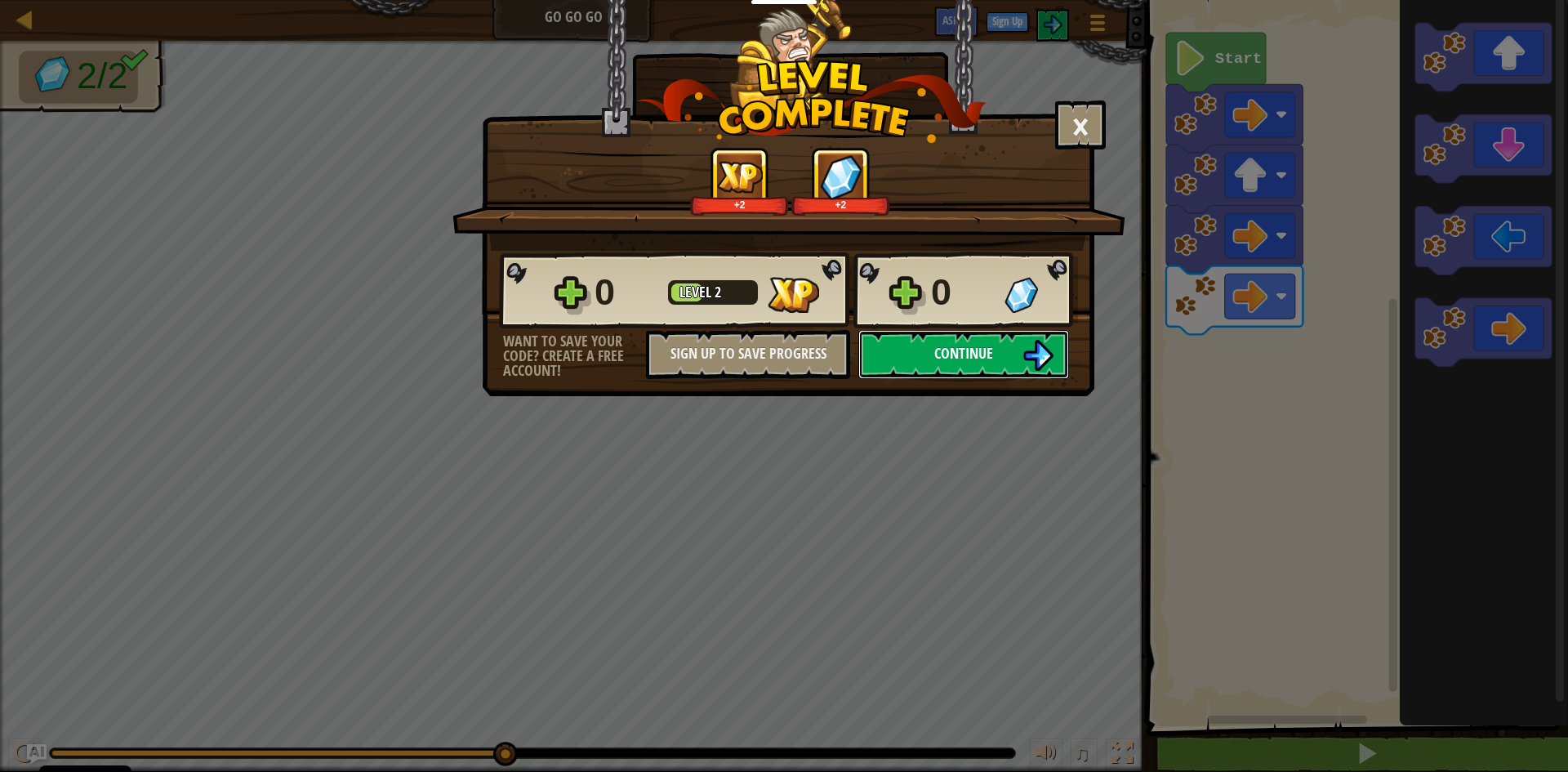
click at [950, 358] on span "Continue" at bounding box center [964, 353] width 59 height 21
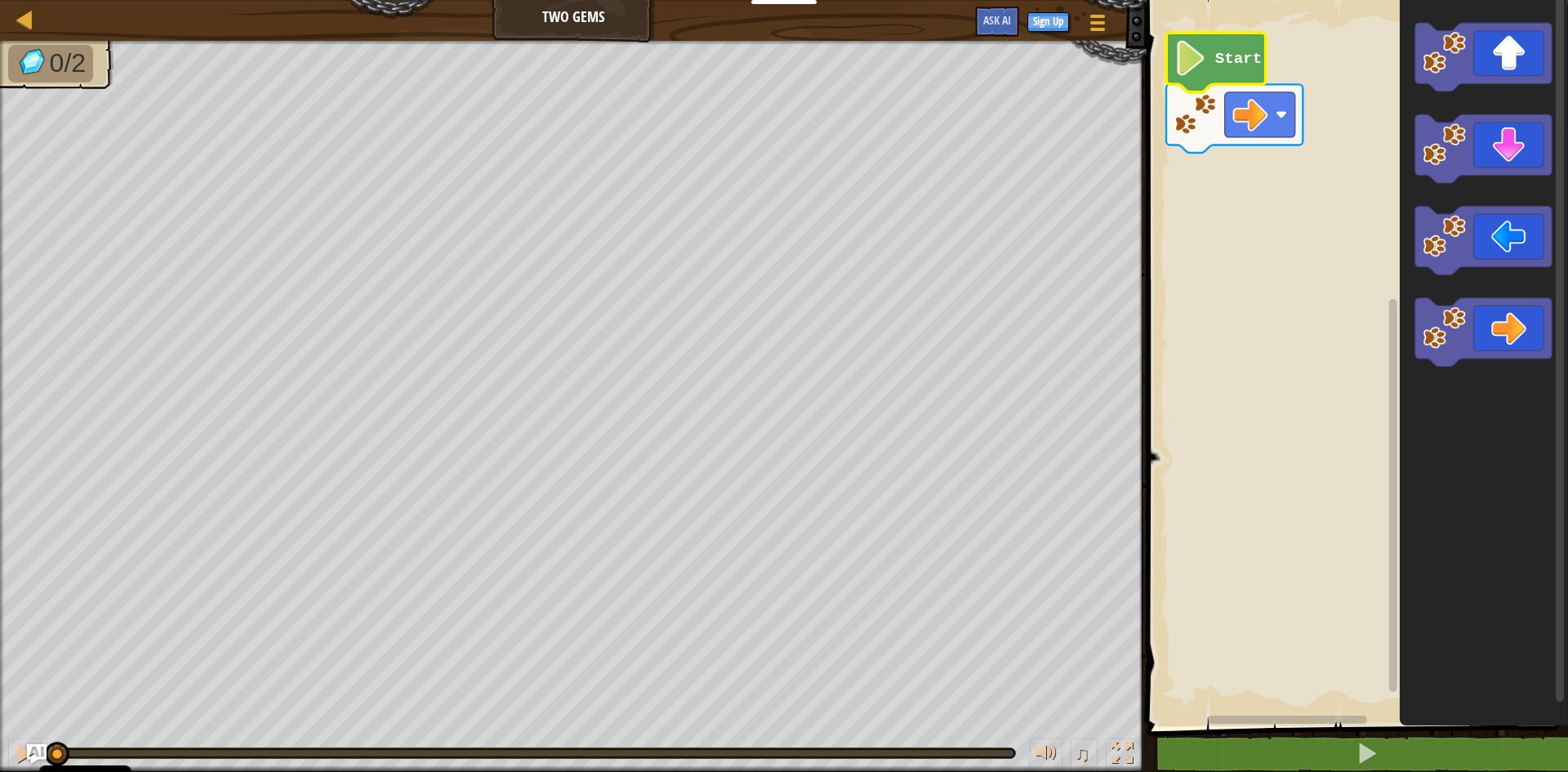
click at [1181, 79] on icon "Blockly Workspace" at bounding box center [1216, 62] width 99 height 60
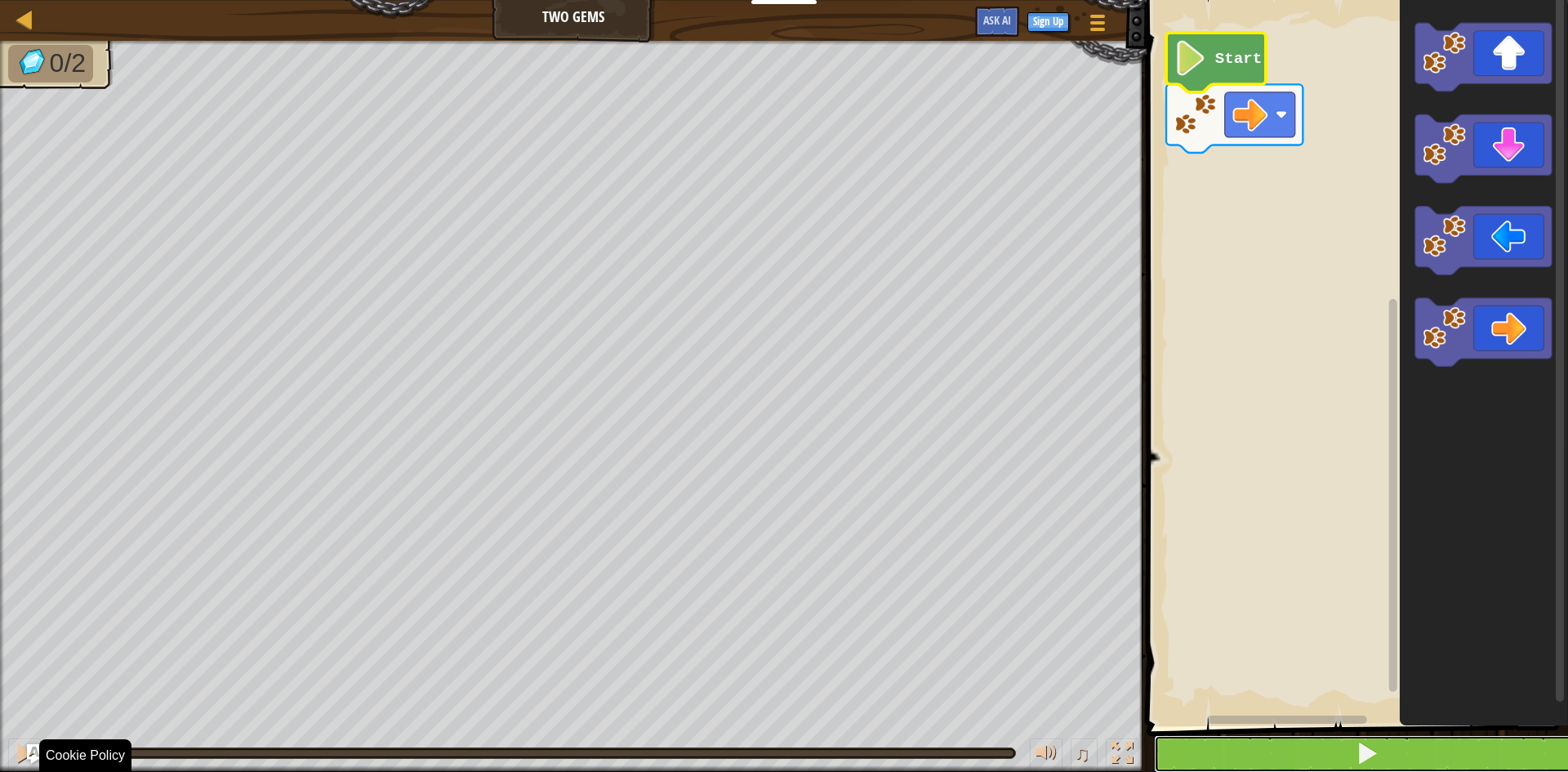
click at [1328, 763] on button at bounding box center [1367, 754] width 426 height 37
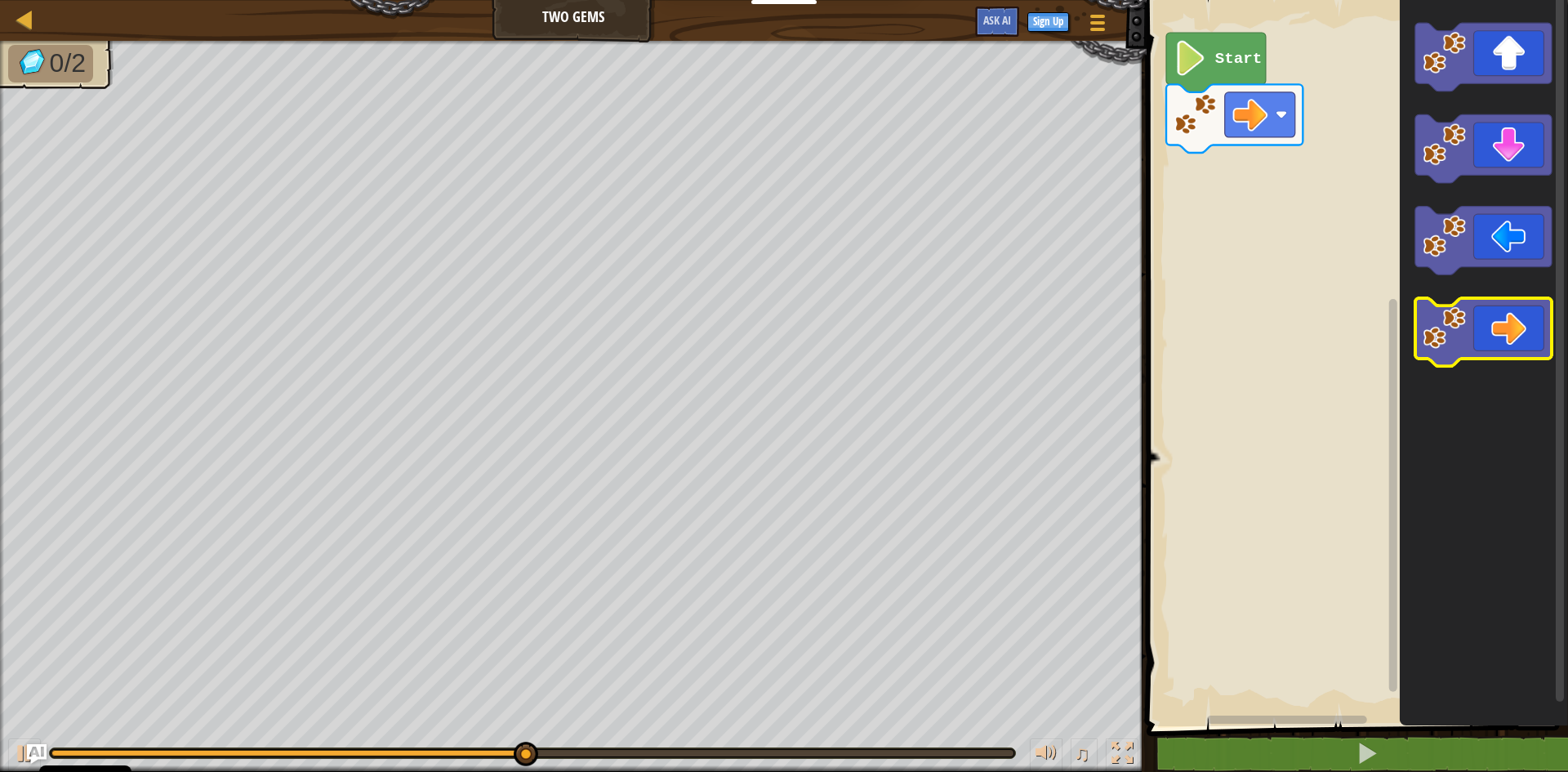
click at [1487, 331] on icon "Blockly Workspace" at bounding box center [1484, 332] width 137 height 69
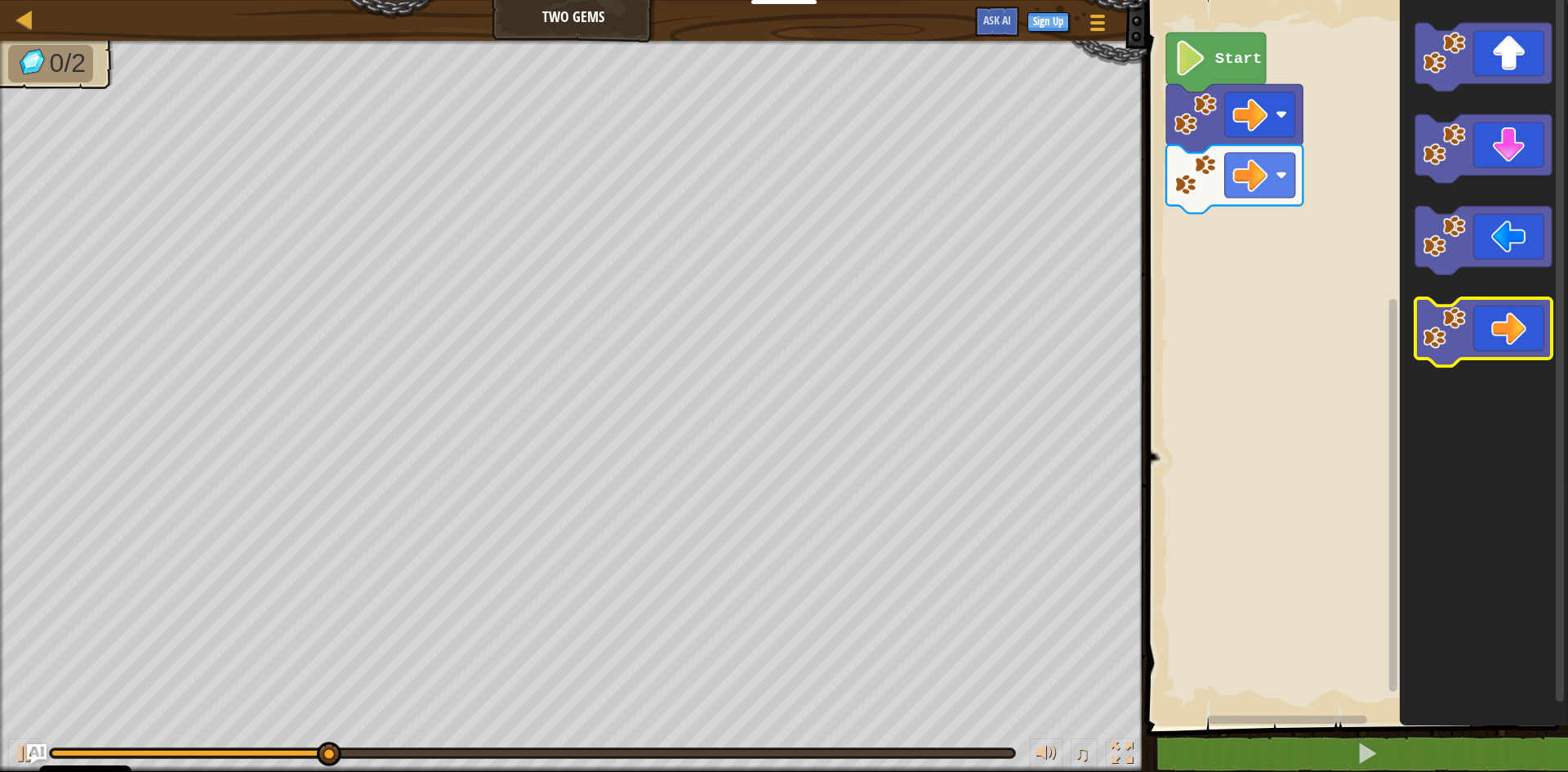
click at [1487, 331] on icon "Blockly Workspace" at bounding box center [1484, 332] width 137 height 69
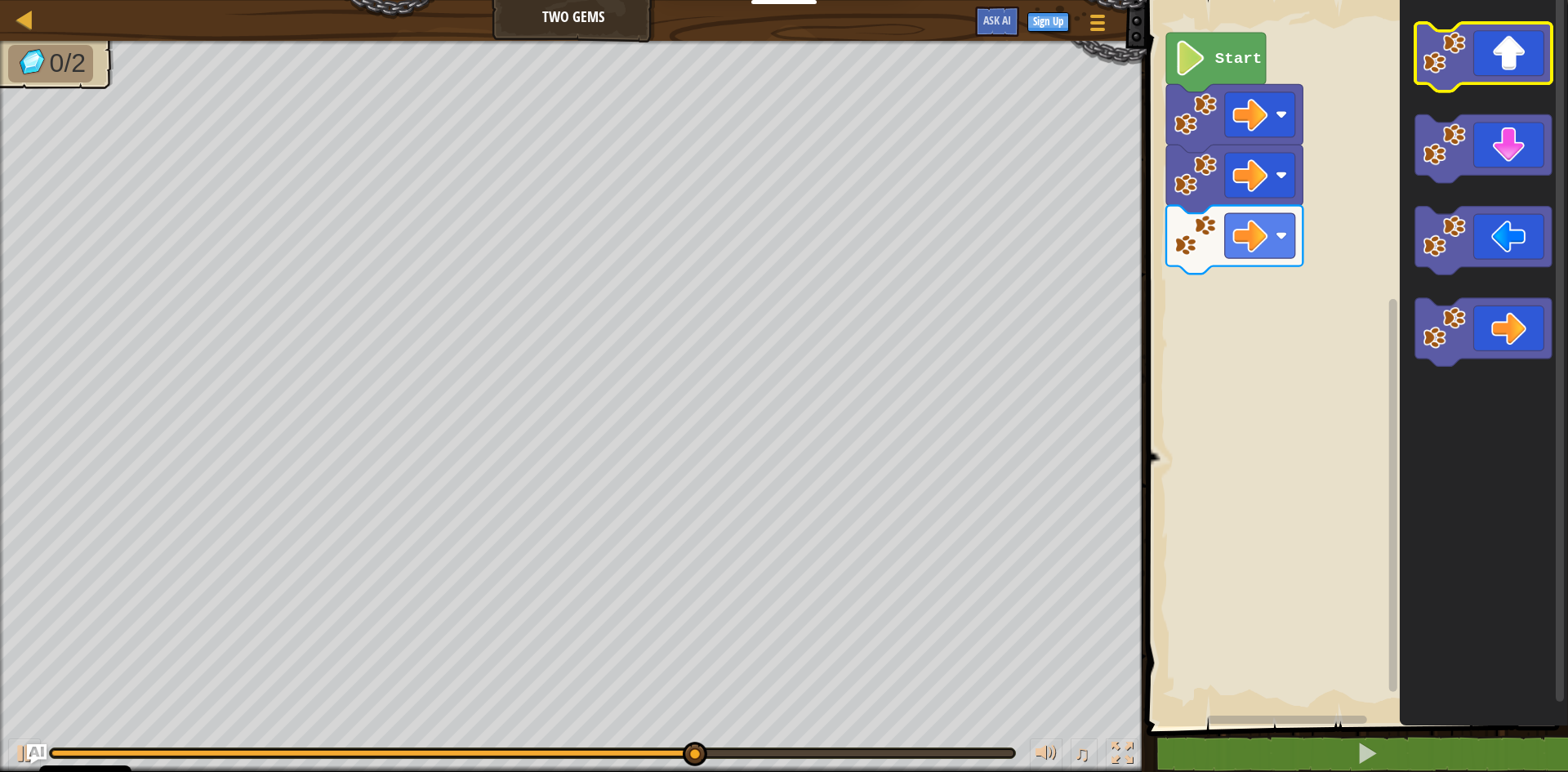
click at [1524, 70] on icon "Blockly Workspace" at bounding box center [1484, 57] width 137 height 69
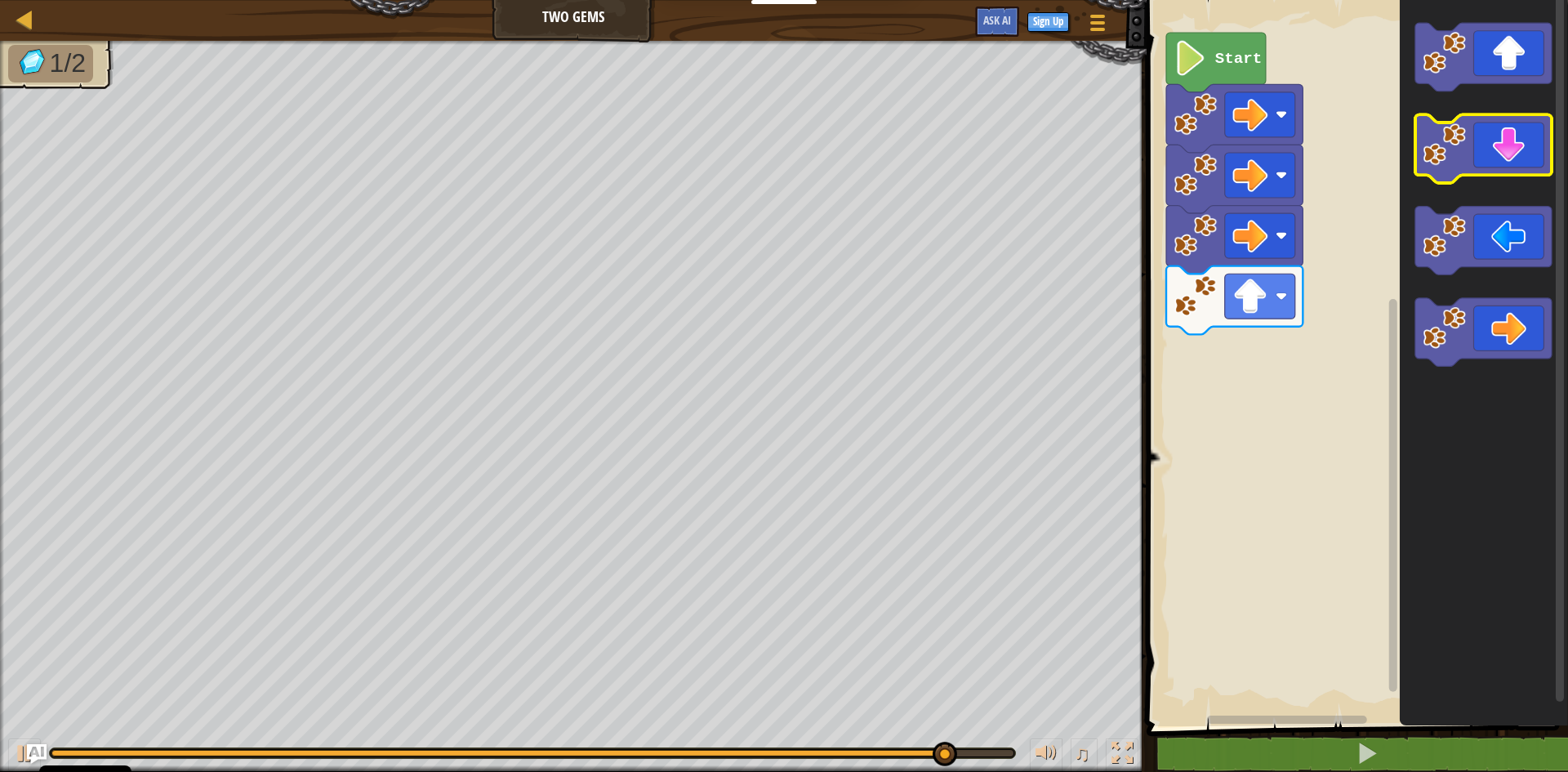
click at [1493, 136] on icon "Blockly Workspace" at bounding box center [1484, 149] width 137 height 69
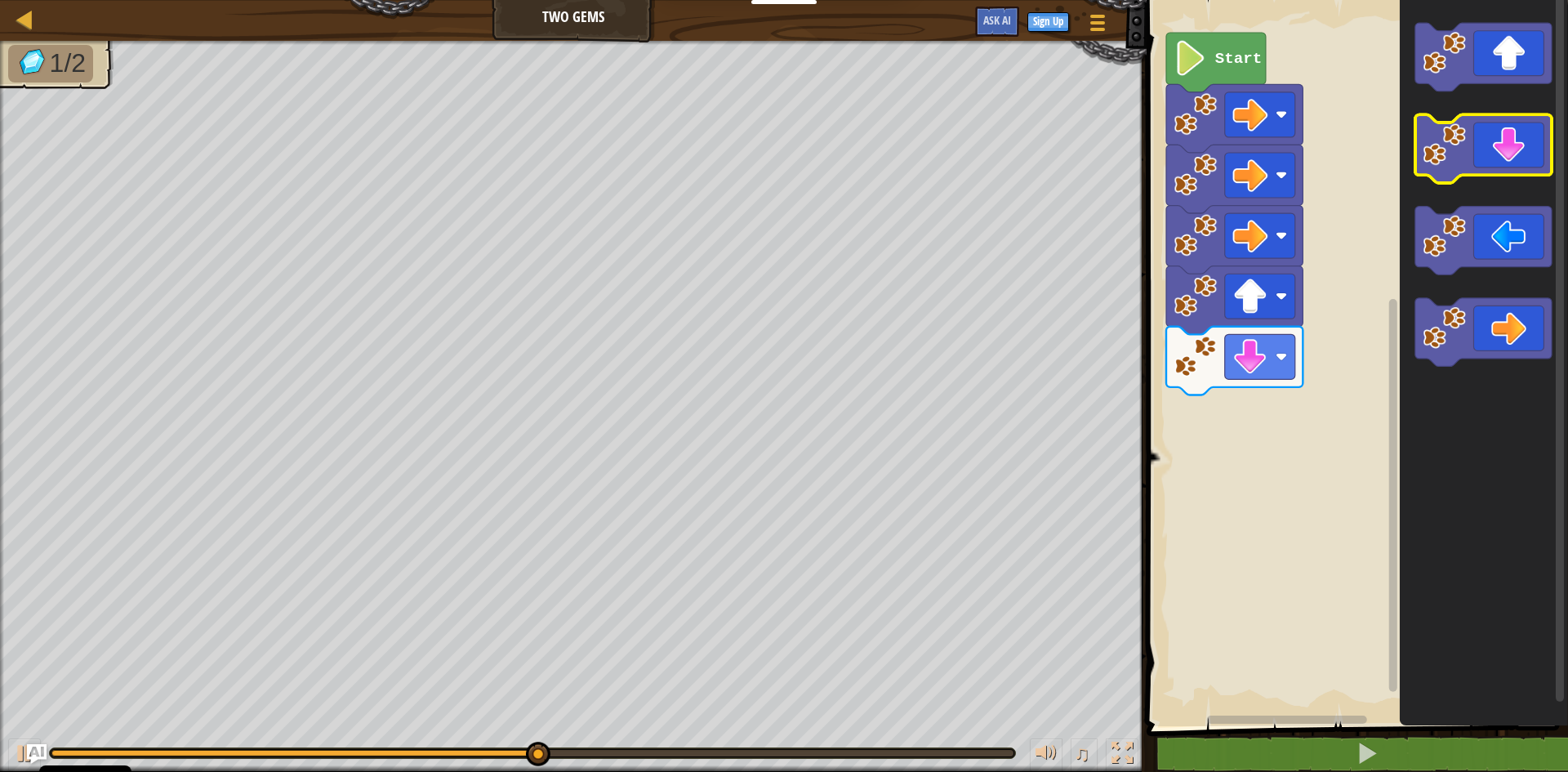
click at [1493, 136] on icon "Blockly Workspace" at bounding box center [1484, 149] width 137 height 69
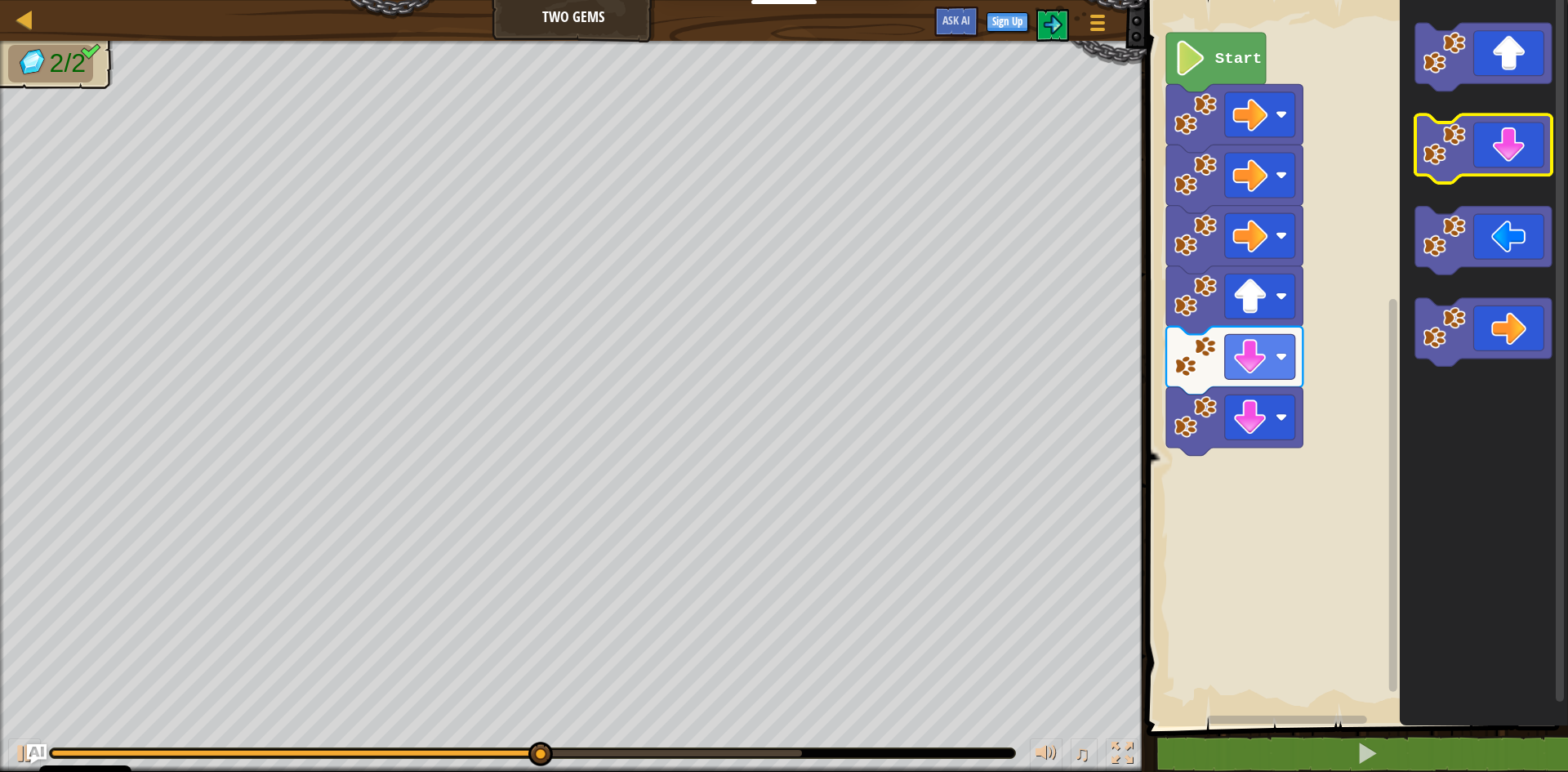
click at [1493, 136] on icon "Blockly Workspace" at bounding box center [1484, 149] width 137 height 69
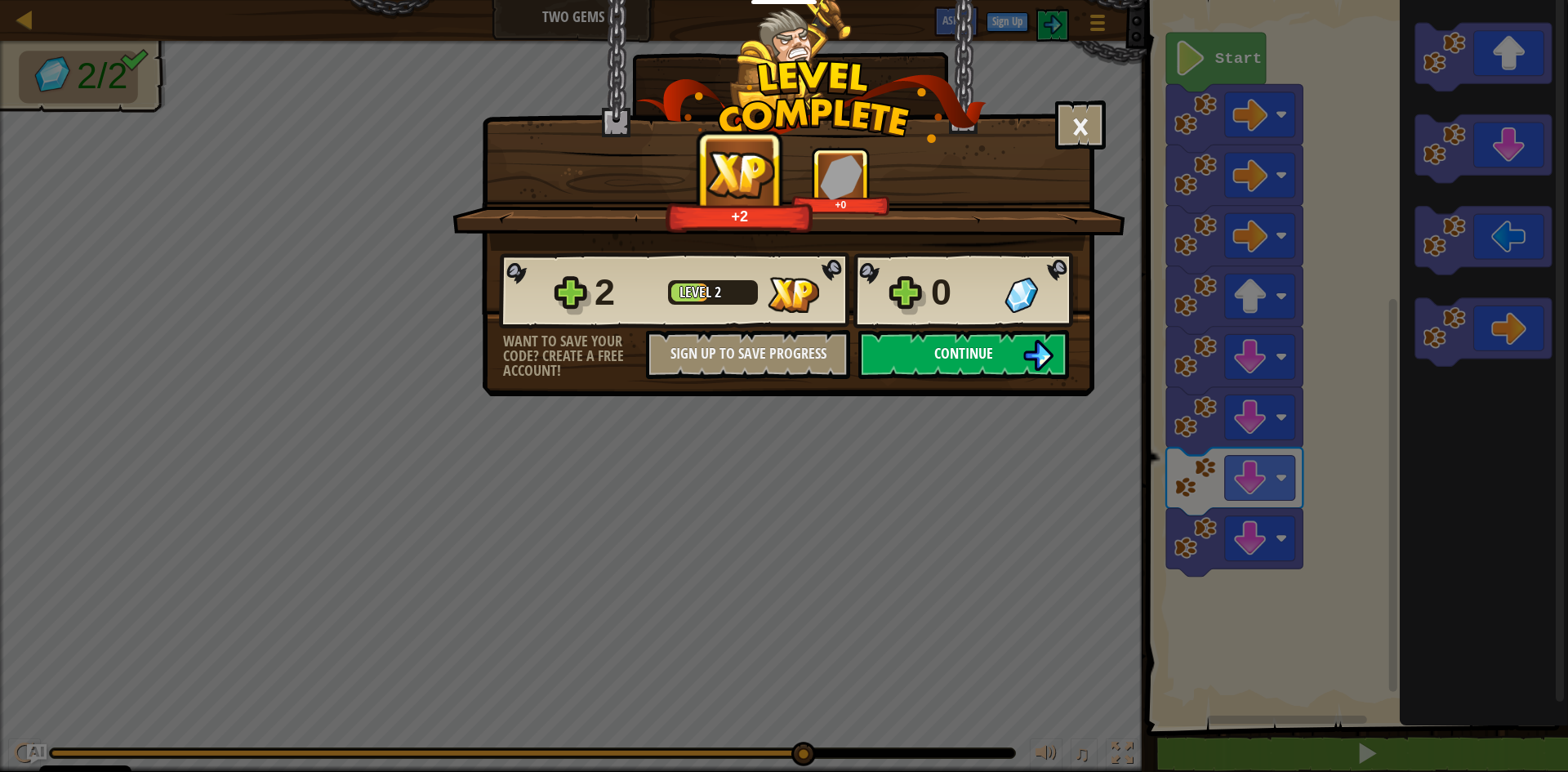
click at [1011, 338] on button "Continue" at bounding box center [964, 355] width 211 height 49
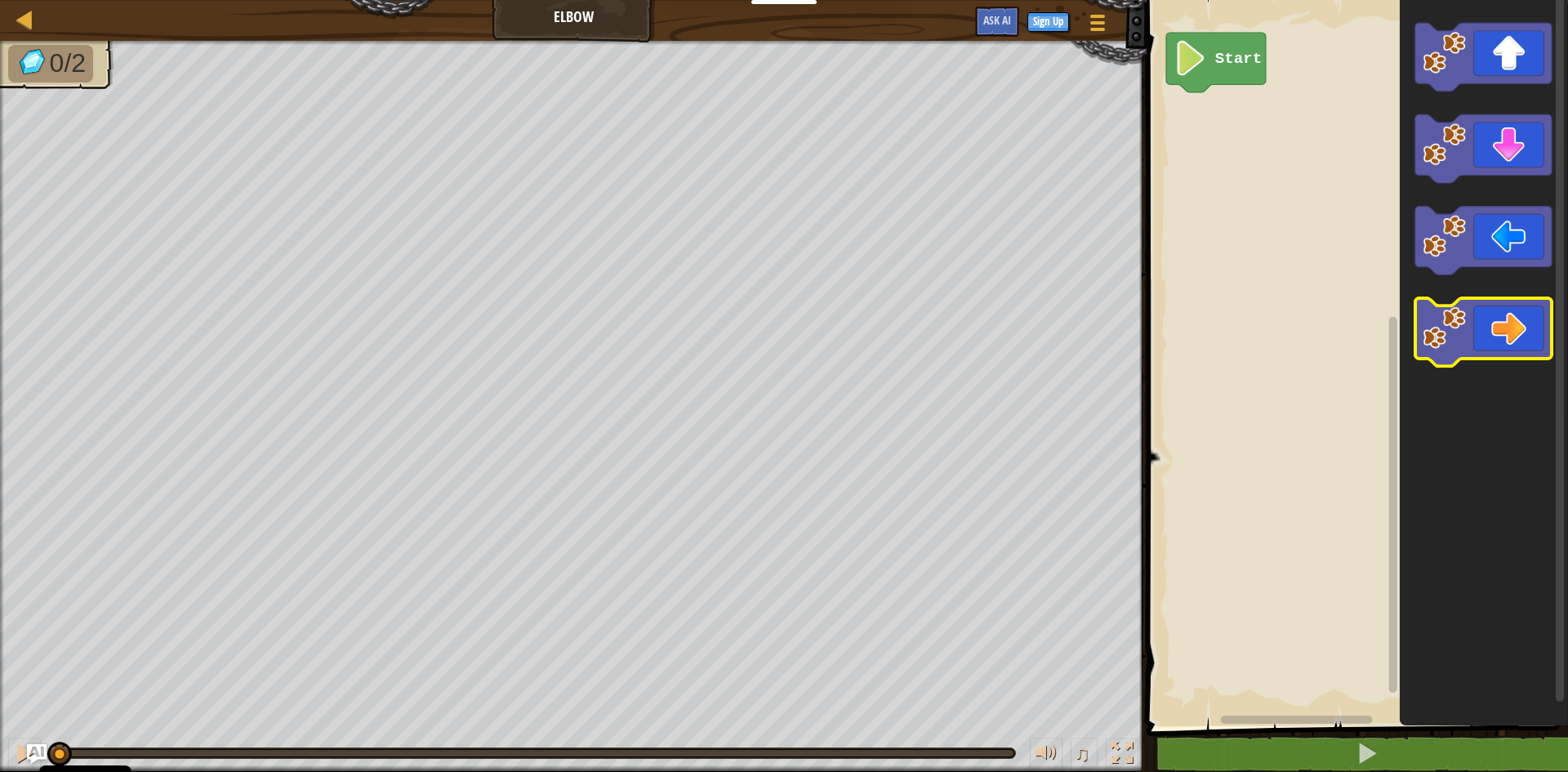
click at [1508, 310] on icon "Blockly Workspace" at bounding box center [1484, 332] width 137 height 69
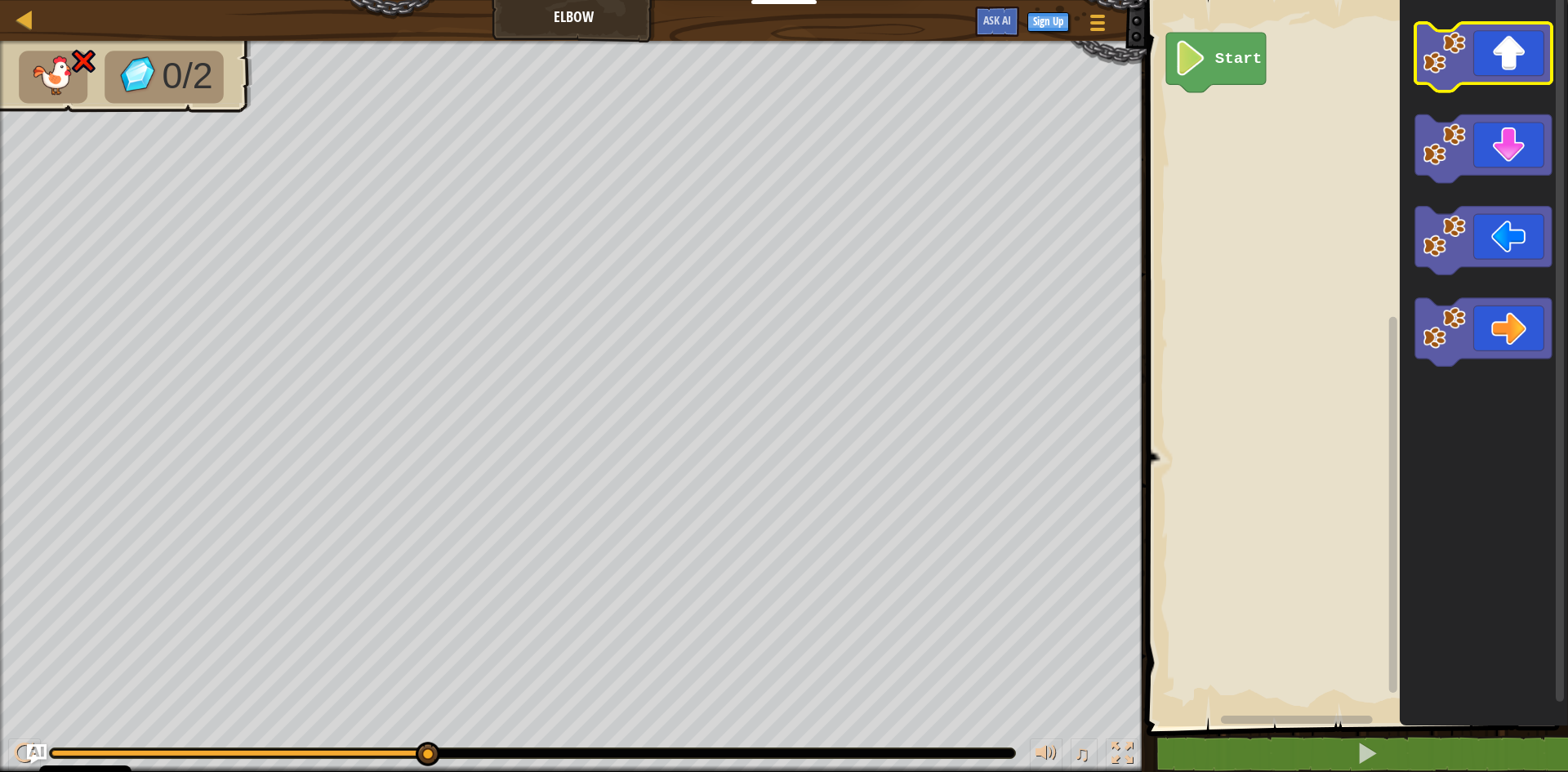
click at [1498, 82] on icon "Blockly Workspace" at bounding box center [1484, 57] width 137 height 69
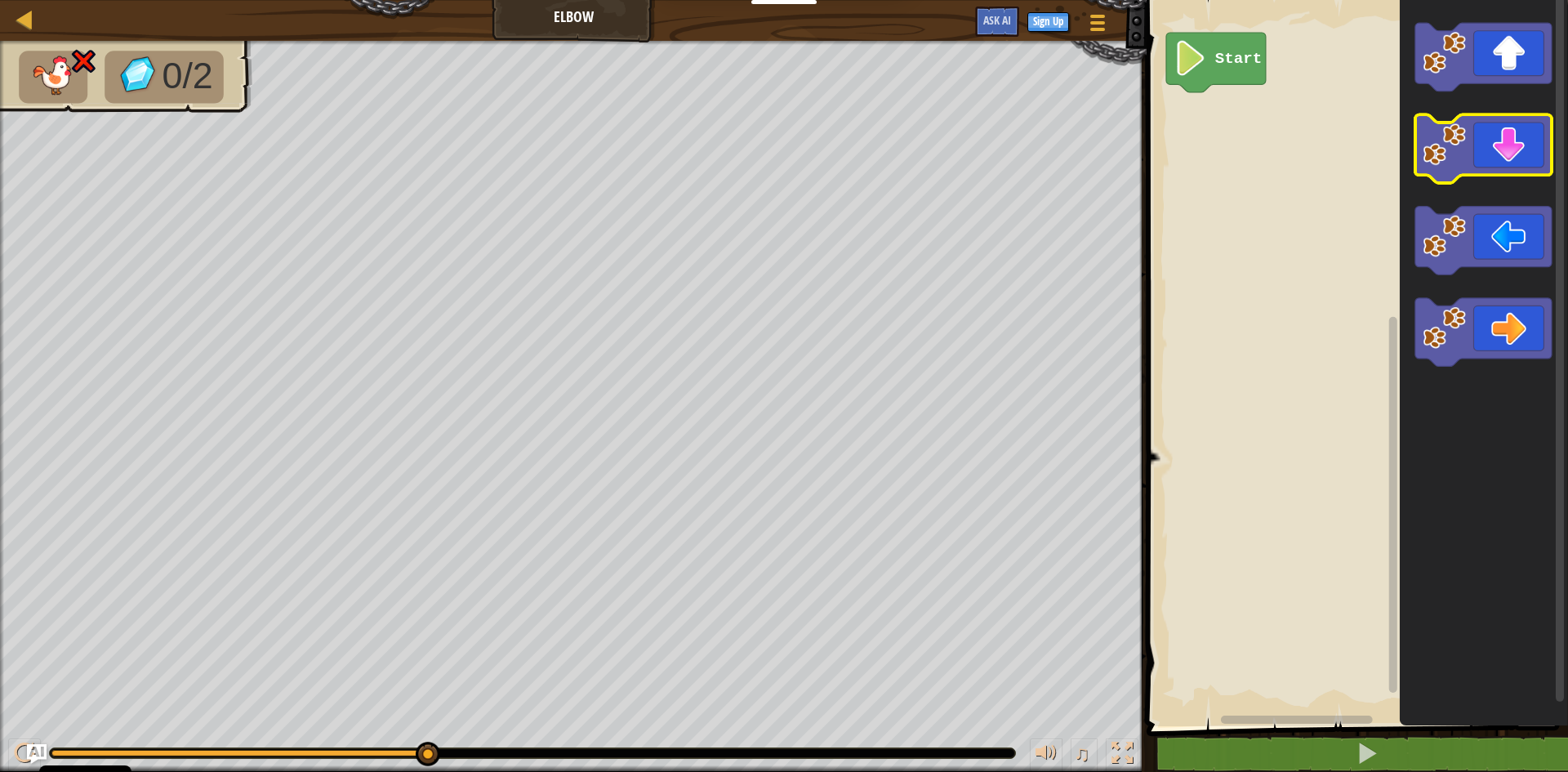
click at [1425, 171] on icon "Blockly Workspace" at bounding box center [1484, 149] width 137 height 69
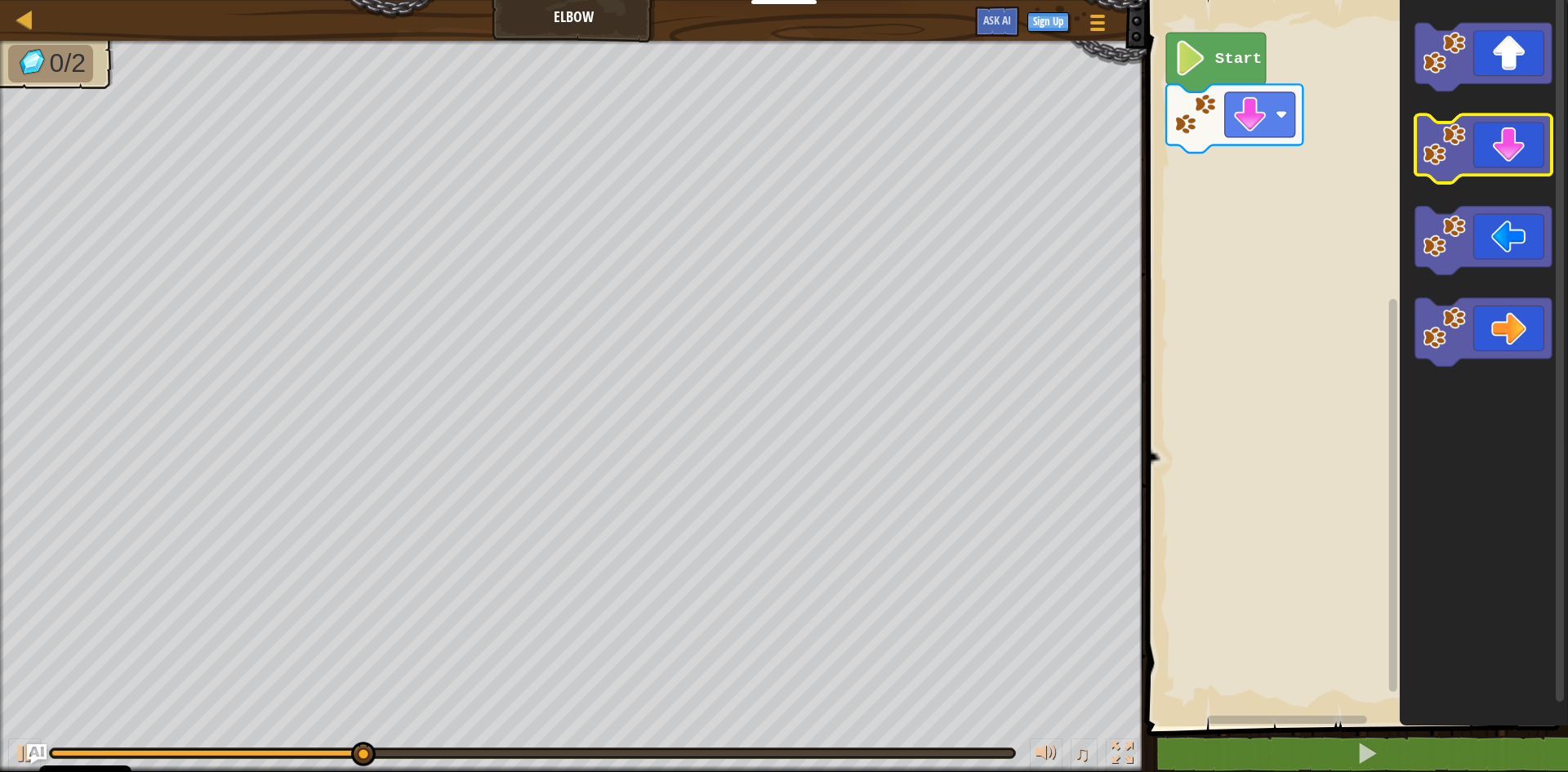
click at [1425, 171] on icon "Blockly Workspace" at bounding box center [1484, 149] width 137 height 69
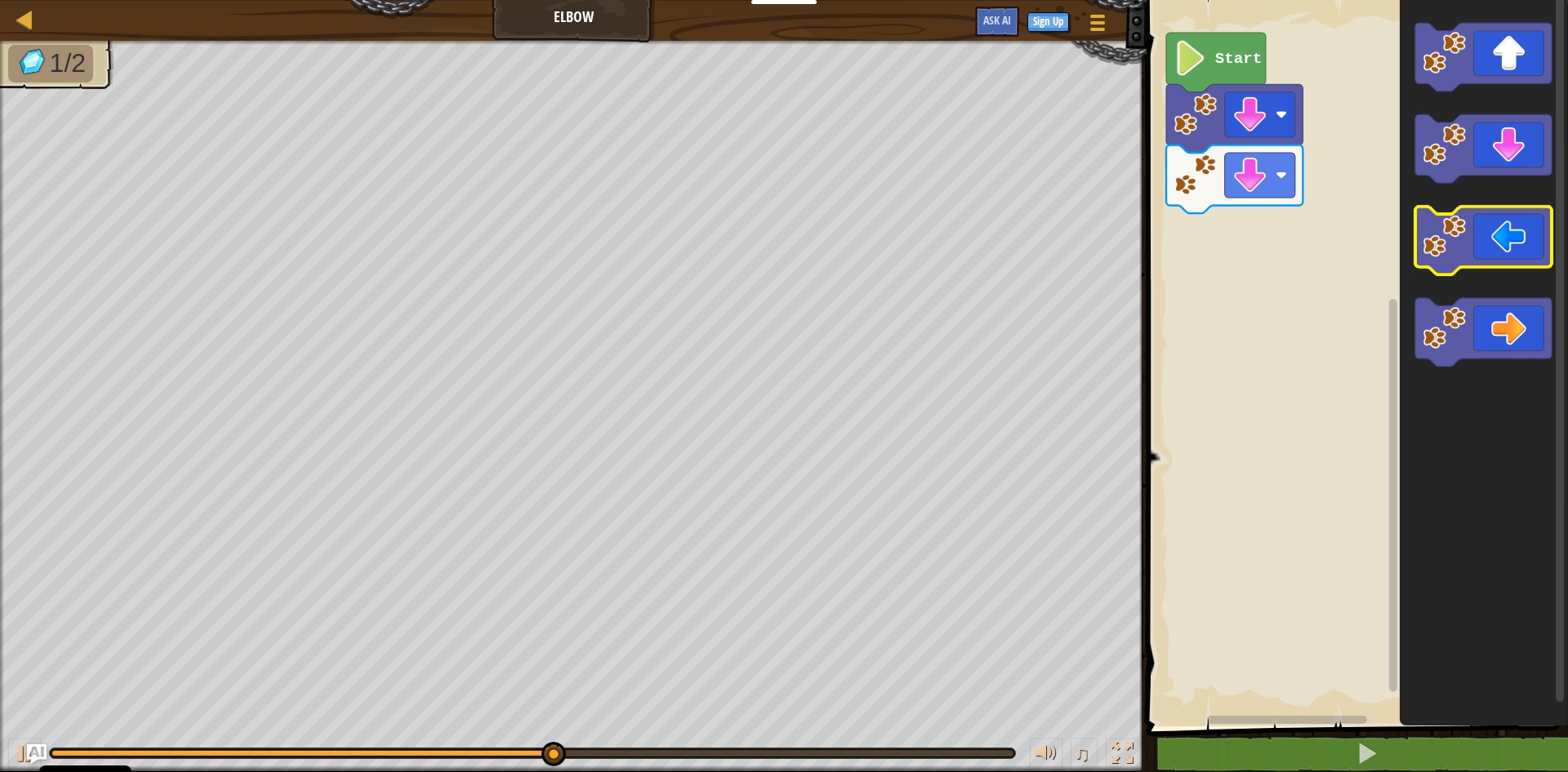
click at [1436, 230] on image "Blockly Workspace" at bounding box center [1445, 236] width 43 height 43
